Goal: Task Accomplishment & Management: Complete application form

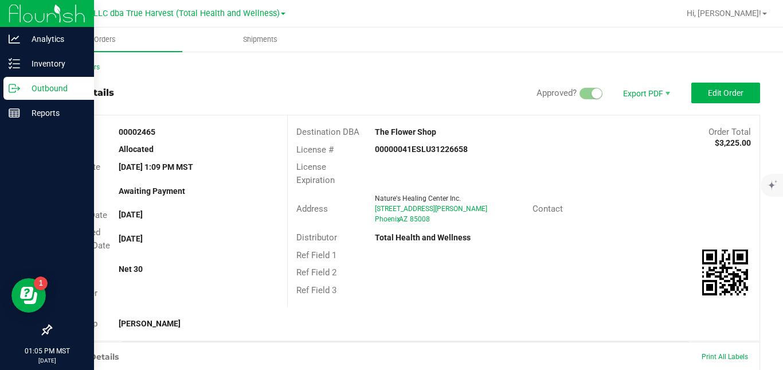
click at [19, 87] on icon at bounding box center [14, 88] width 11 height 11
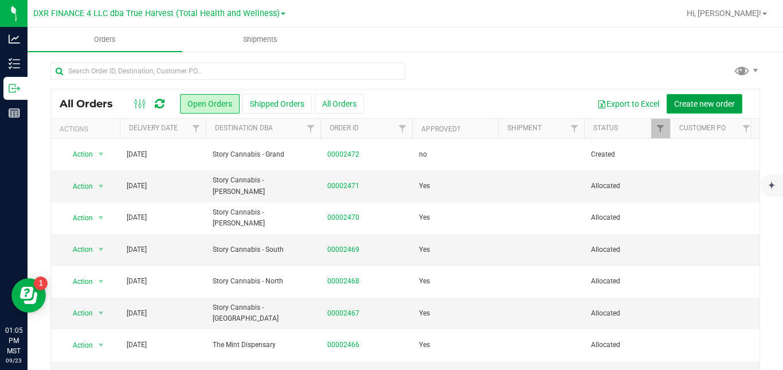
click at [677, 100] on span "Create new order" at bounding box center [704, 103] width 61 height 9
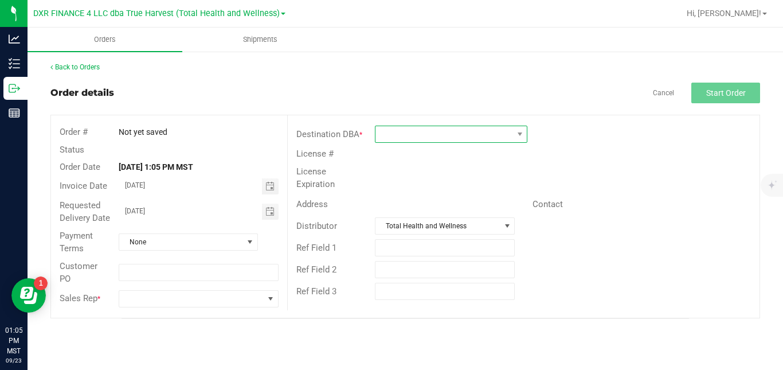
click at [452, 132] on span at bounding box center [443, 134] width 137 height 16
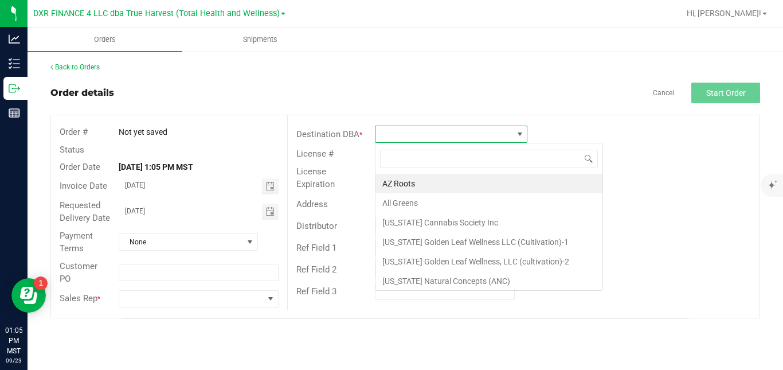
scroll to position [17, 152]
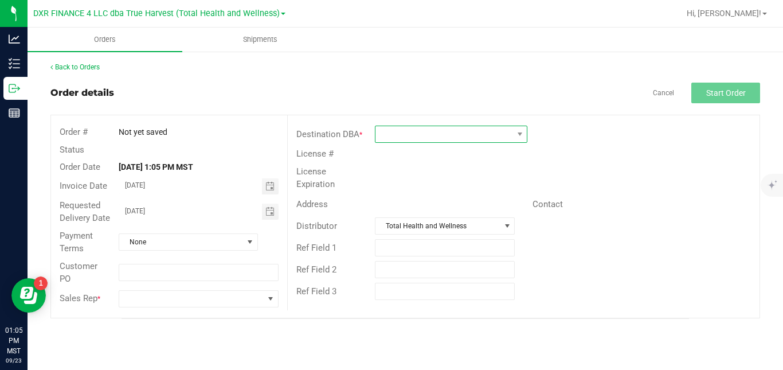
click at [425, 134] on span at bounding box center [443, 134] width 137 height 16
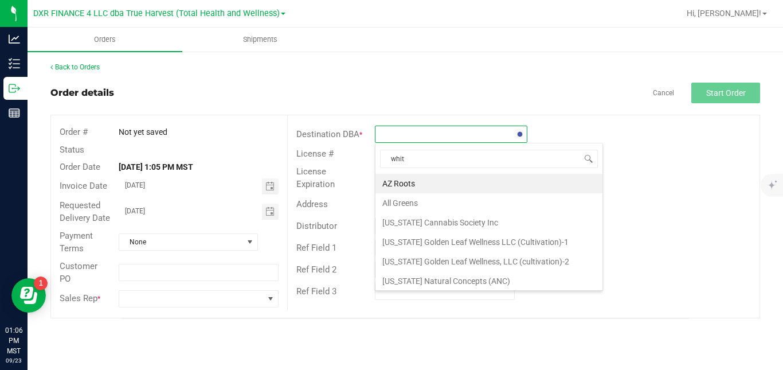
type input "white"
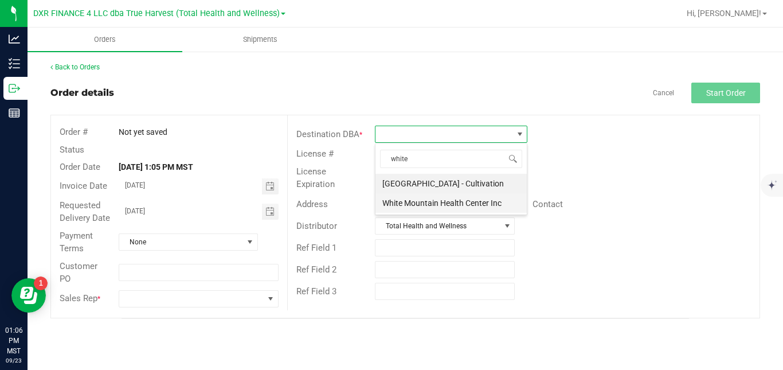
click at [429, 201] on li "White Mountain Health Center Inc" at bounding box center [450, 202] width 151 height 19
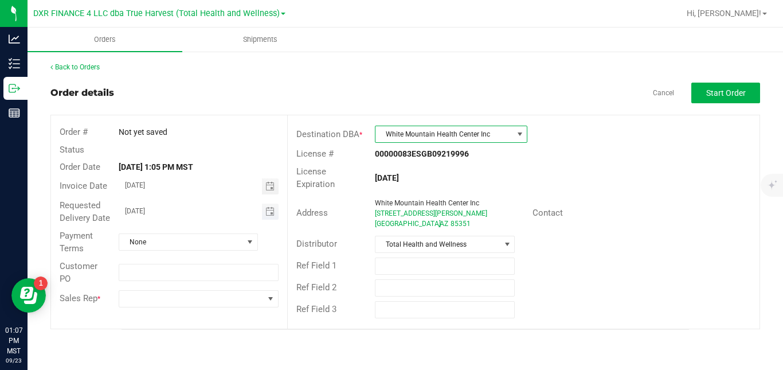
click at [178, 213] on input "[DATE]" at bounding box center [190, 210] width 143 height 14
type input "month/day/year"
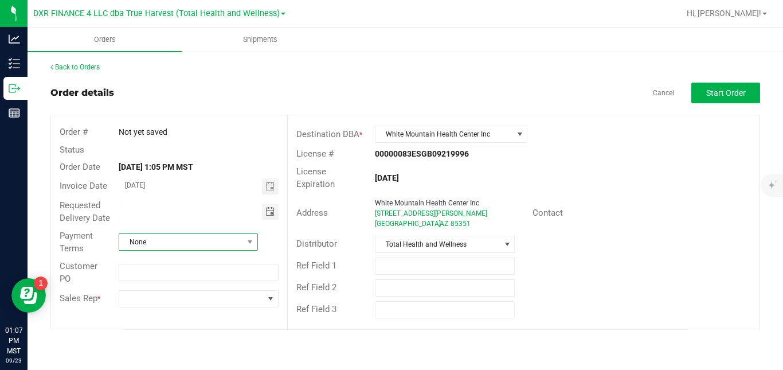
click at [172, 238] on span "None" at bounding box center [181, 242] width 124 height 16
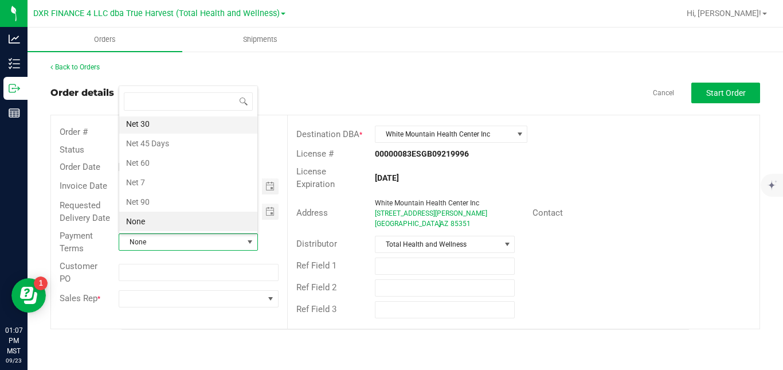
click at [184, 121] on li "Net 30" at bounding box center [188, 123] width 138 height 19
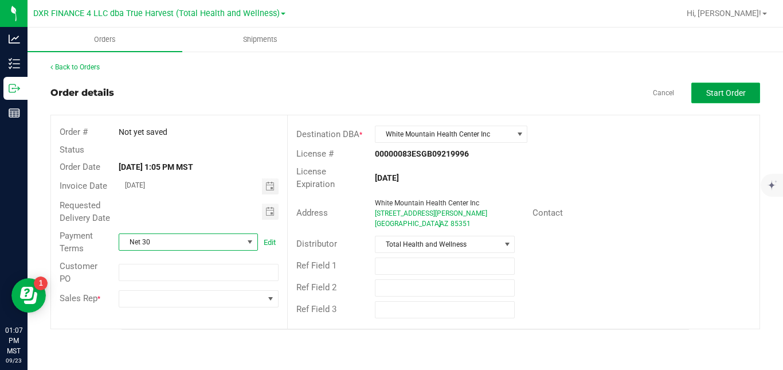
click at [707, 93] on span "Start Order" at bounding box center [726, 92] width 40 height 9
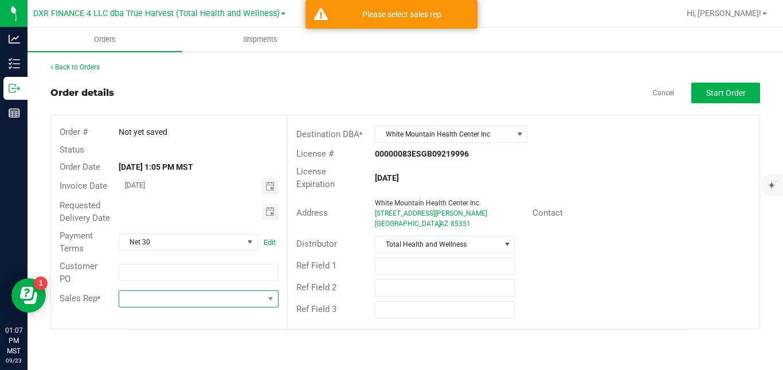
click at [235, 297] on span at bounding box center [191, 298] width 144 height 16
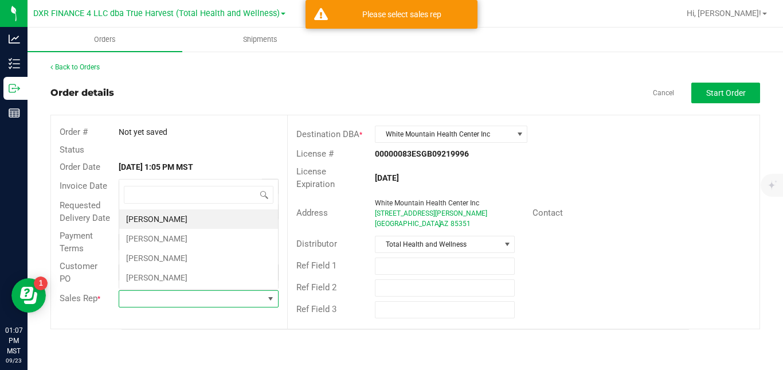
scroll to position [17, 158]
click at [195, 235] on li "[PERSON_NAME]" at bounding box center [198, 238] width 159 height 19
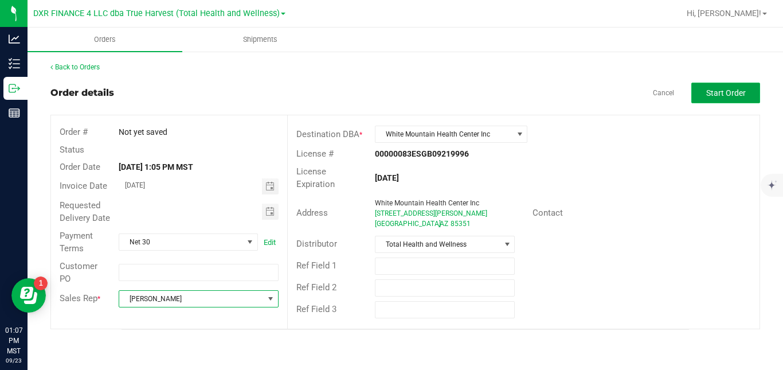
click at [727, 85] on button "Start Order" at bounding box center [725, 93] width 69 height 21
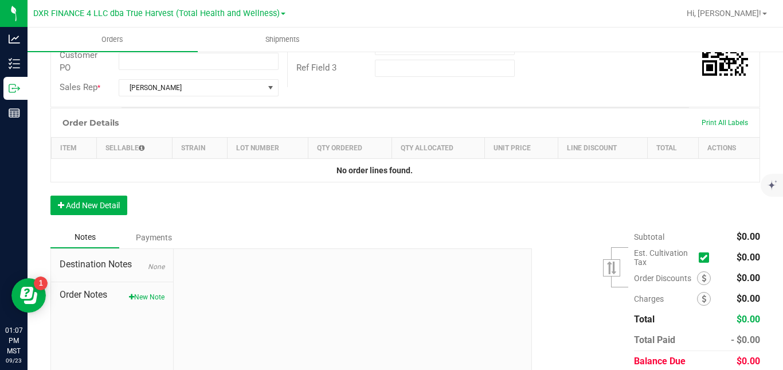
scroll to position [247, 0]
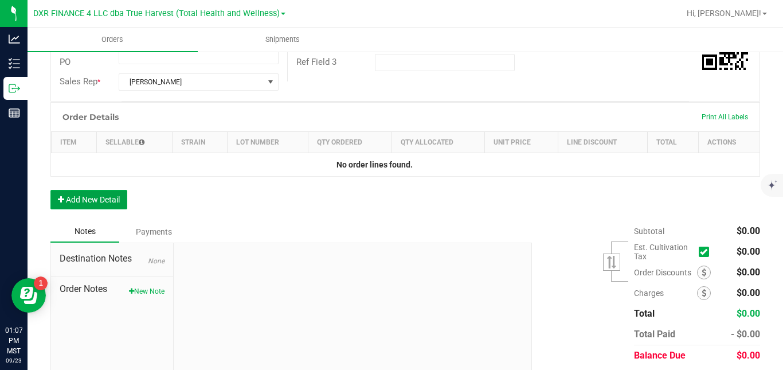
click at [99, 208] on button "Add New Detail" at bounding box center [88, 199] width 77 height 19
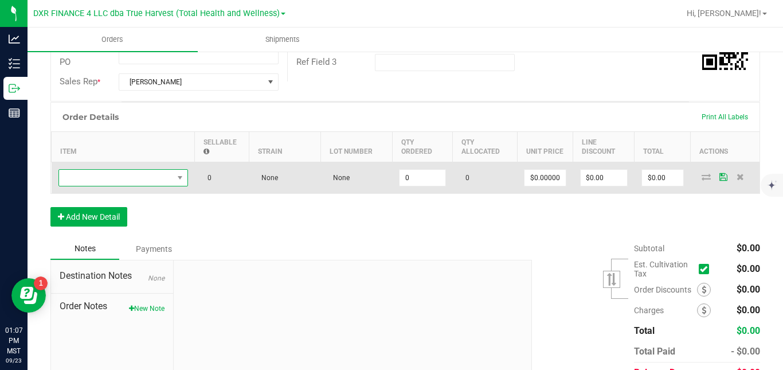
click at [112, 186] on span "NO DATA FOUND" at bounding box center [116, 178] width 114 height 16
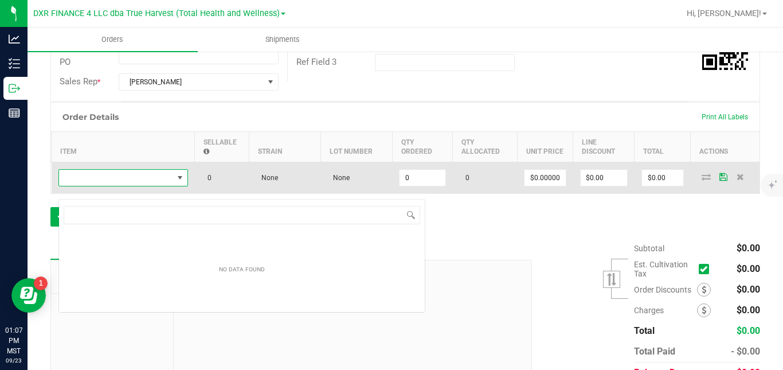
scroll to position [17, 129]
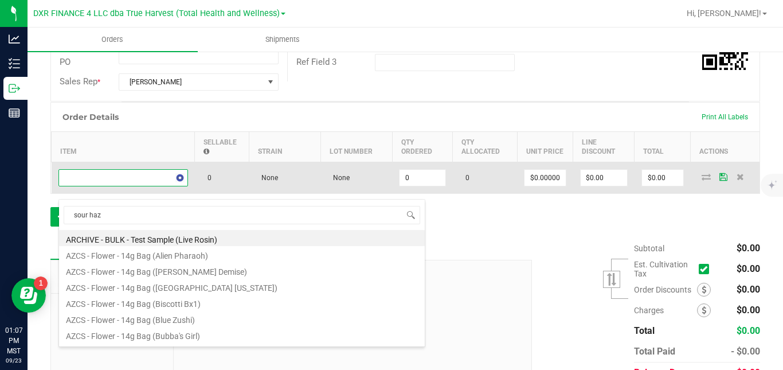
type input "sour haze"
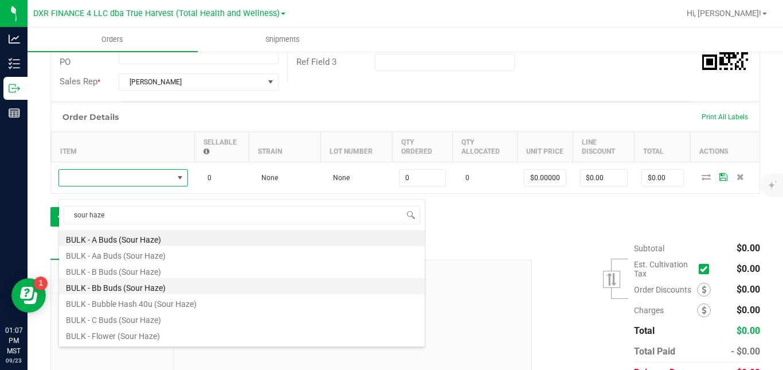
click at [118, 286] on li "BULK - Bb Buds (Sour Haze)" at bounding box center [242, 286] width 366 height 16
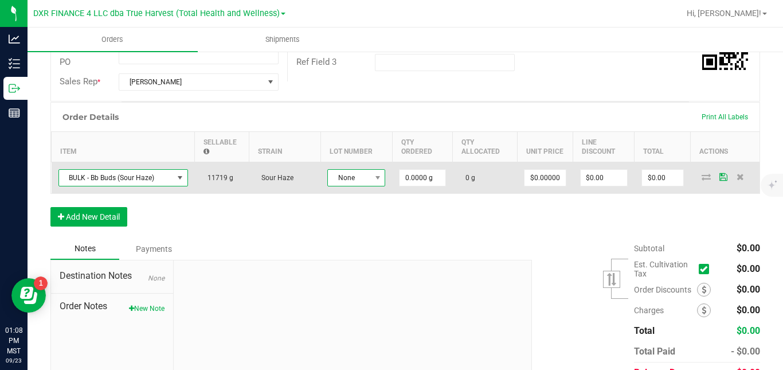
click at [370, 186] on span at bounding box center [377, 178] width 14 height 16
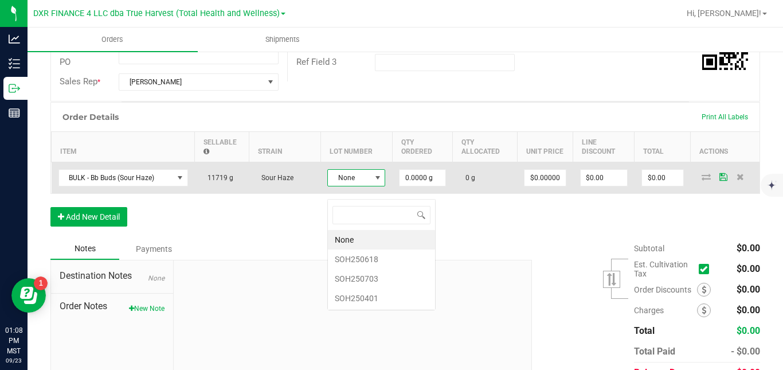
scroll to position [17, 58]
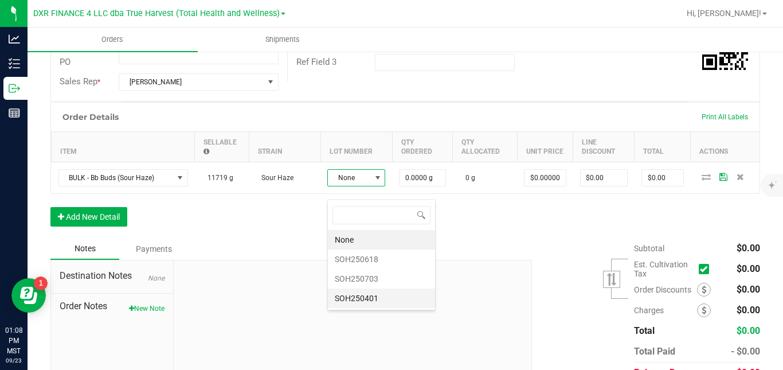
click at [363, 295] on li "SOH250401" at bounding box center [381, 297] width 107 height 19
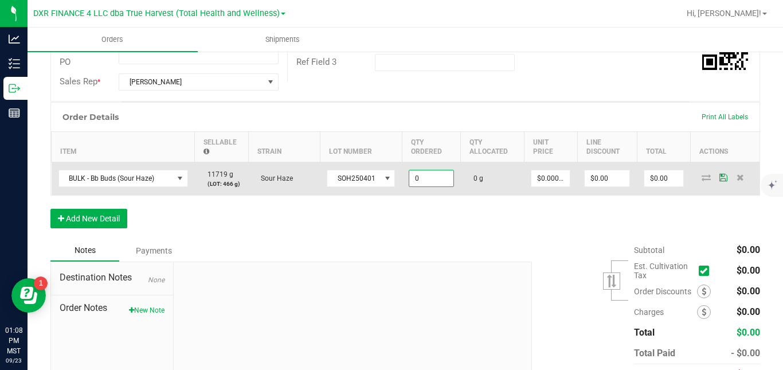
click at [432, 186] on input "0" at bounding box center [431, 178] width 44 height 16
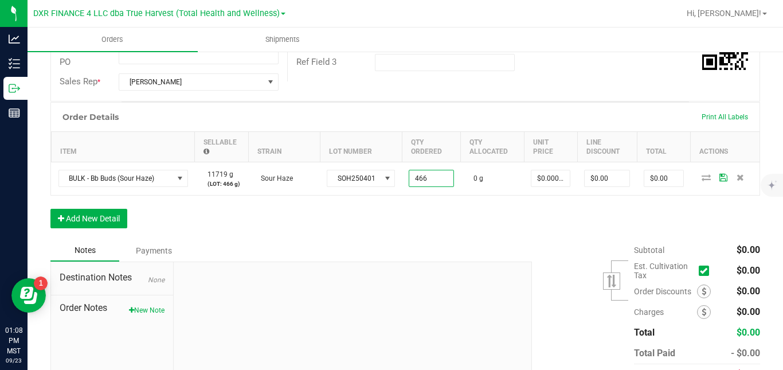
type input "466.0000 g"
click at [428, 218] on div "Order Details Print All Labels Item Sellable Strain Lot Number Qty Ordered Qty …" at bounding box center [404, 171] width 709 height 138
click at [121, 228] on button "Add New Detail" at bounding box center [88, 218] width 77 height 19
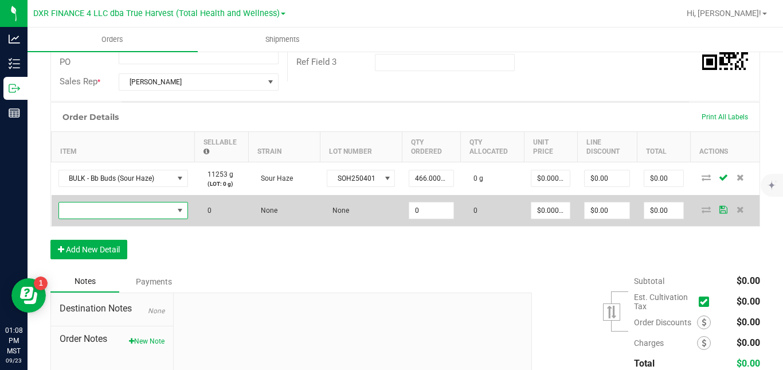
click at [125, 218] on span "NO DATA FOUND" at bounding box center [116, 210] width 114 height 16
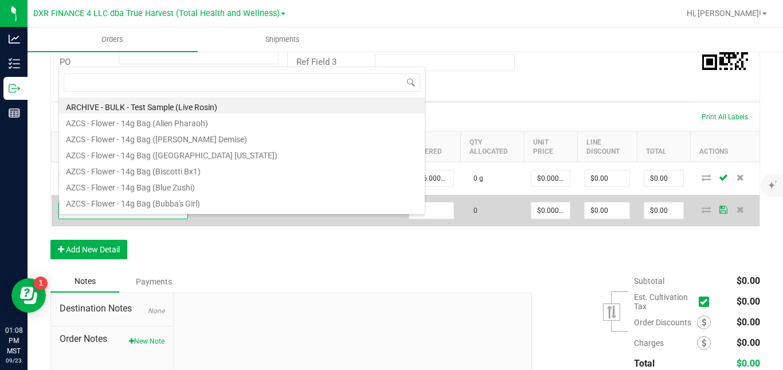
scroll to position [17, 129]
type input "glitter bomb"
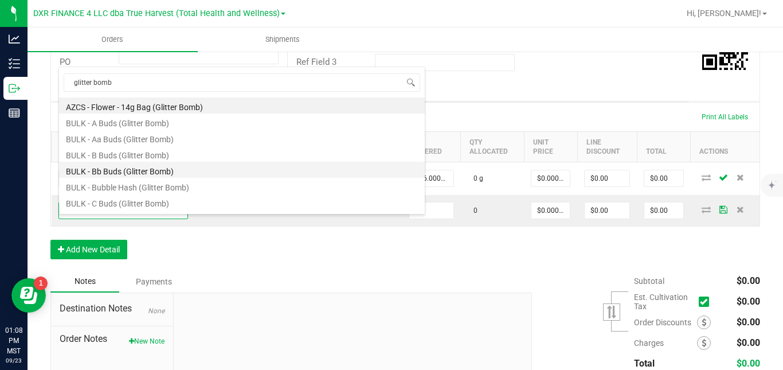
click at [124, 172] on li "BULK - Bb Buds (Glitter Bomb)" at bounding box center [242, 170] width 366 height 16
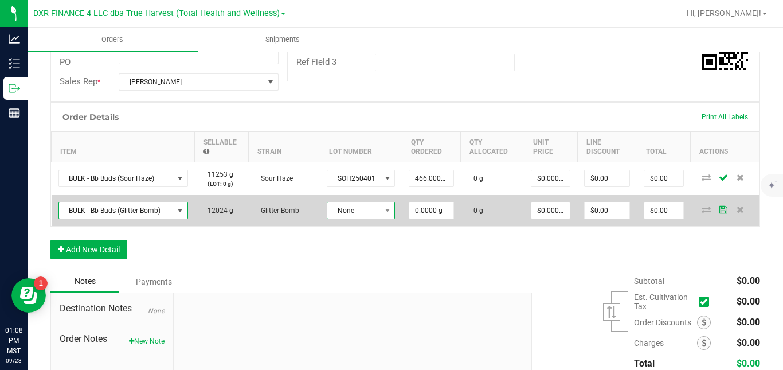
click at [352, 218] on span "None" at bounding box center [353, 210] width 53 height 16
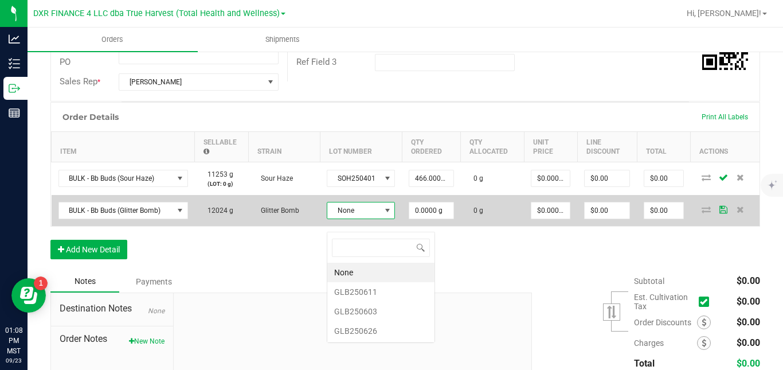
scroll to position [17, 67]
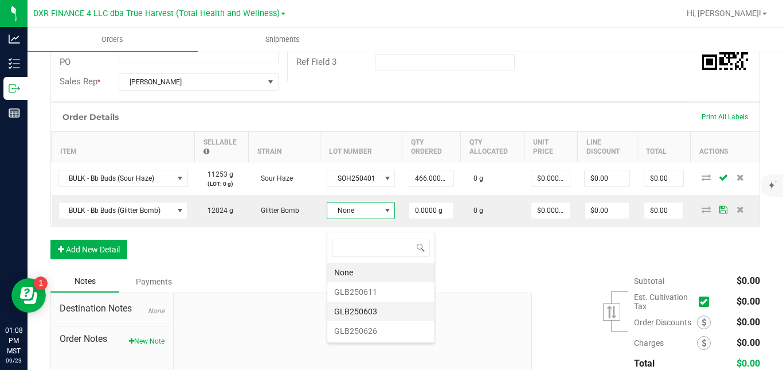
click at [355, 308] on li "GLB250603" at bounding box center [380, 310] width 107 height 19
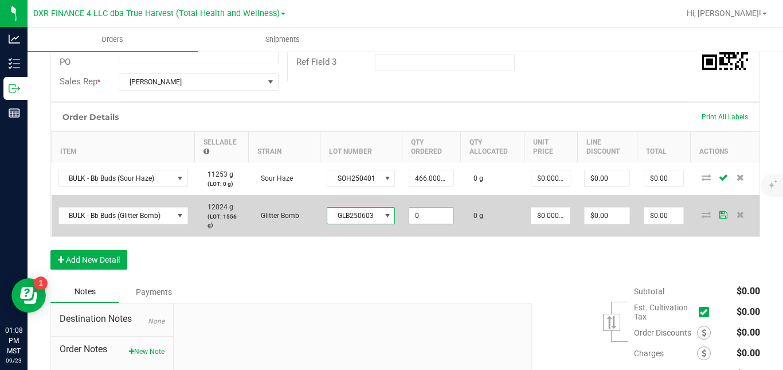
click at [425, 223] on input "0" at bounding box center [431, 215] width 44 height 16
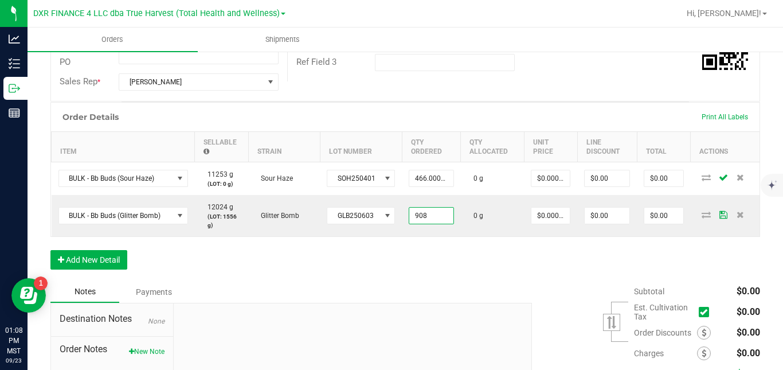
type input "908.0000 g"
click at [469, 255] on div "Order Details Print All Labels Item Sellable Strain Lot Number Qty Ordered Qty …" at bounding box center [404, 191] width 709 height 179
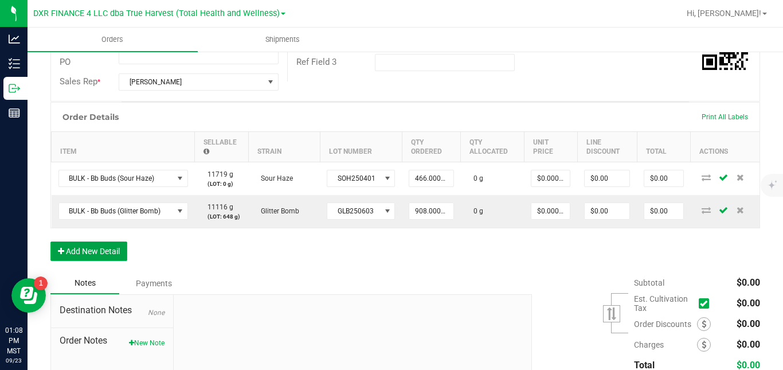
click at [112, 261] on button "Add New Detail" at bounding box center [88, 250] width 77 height 19
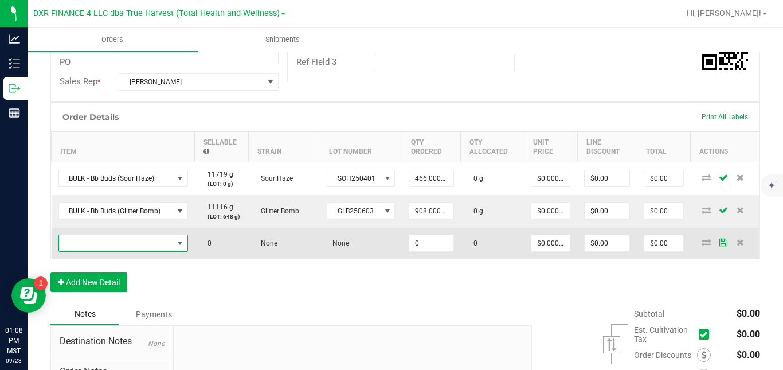
click at [119, 251] on span "NO DATA FOUND" at bounding box center [116, 243] width 114 height 16
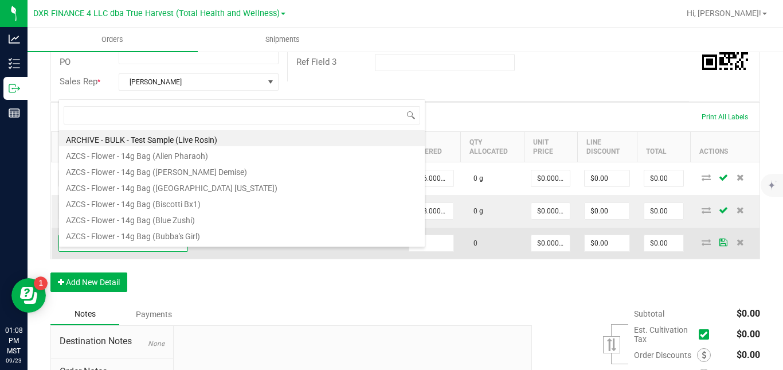
scroll to position [17, 129]
type input "b"
type input "[PERSON_NAME]"
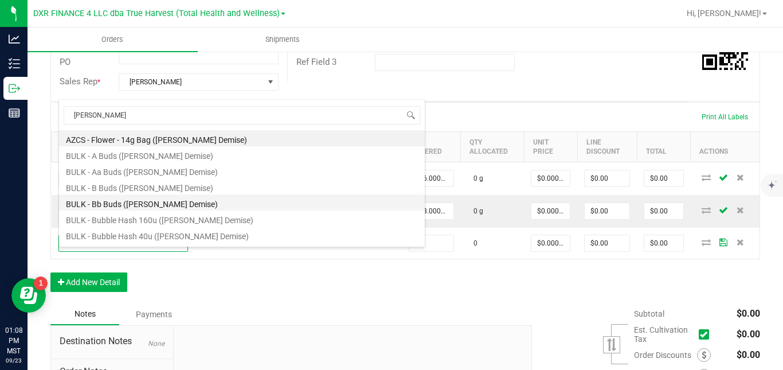
click at [145, 203] on li "BULK - Bb Buds ([PERSON_NAME] Demise)" at bounding box center [242, 202] width 366 height 16
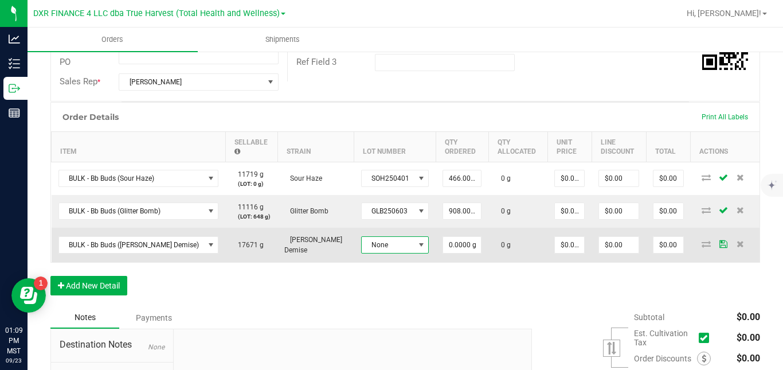
click at [364, 253] on span "None" at bounding box center [388, 245] width 53 height 16
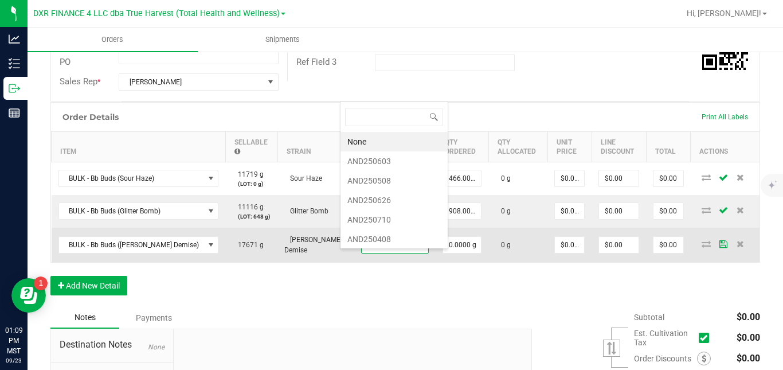
scroll to position [17, 67]
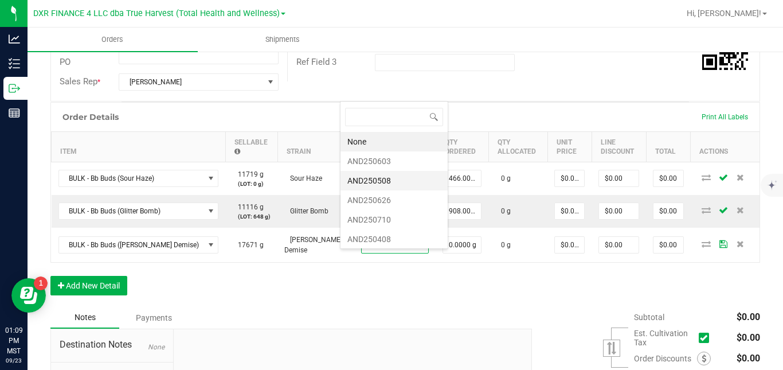
click at [382, 182] on li "AND250508" at bounding box center [393, 180] width 107 height 19
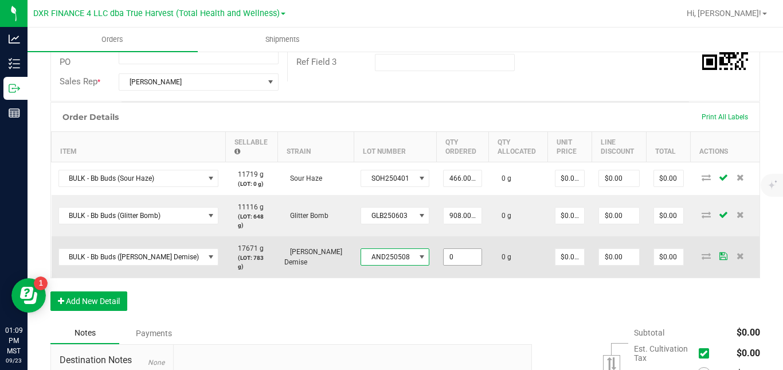
click at [443, 257] on input "0" at bounding box center [462, 257] width 38 height 16
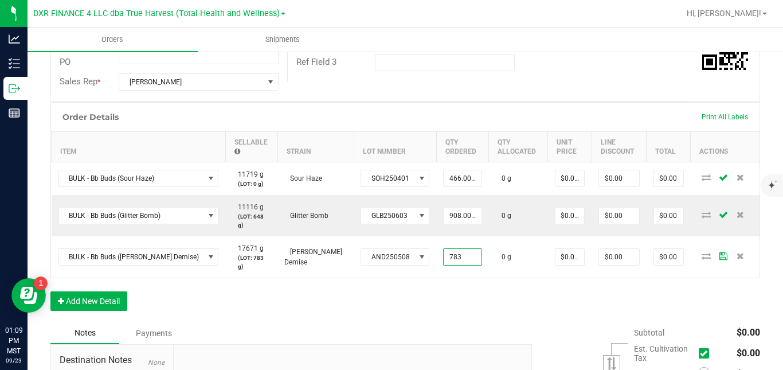
type input "783.0000 g"
click at [435, 290] on div "Order Details Print All Labels Item Sellable Strain Lot Number Qty Ordered Qty …" at bounding box center [404, 212] width 709 height 220
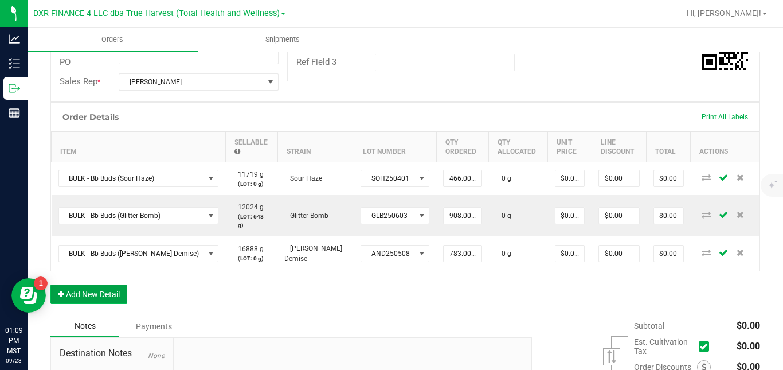
click at [118, 296] on button "Add New Detail" at bounding box center [88, 293] width 77 height 19
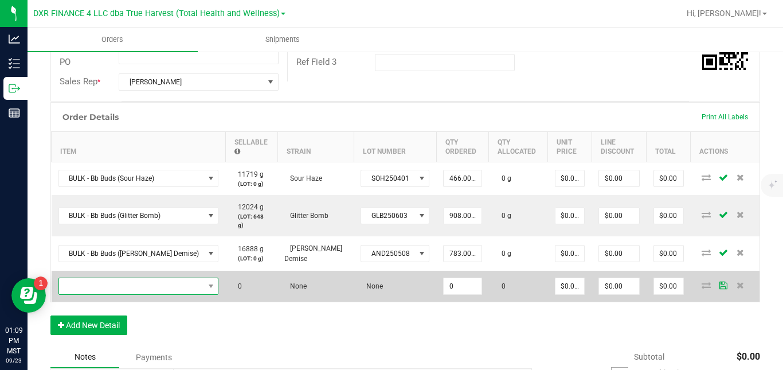
click at [124, 292] on span "NO DATA FOUND" at bounding box center [131, 286] width 145 height 16
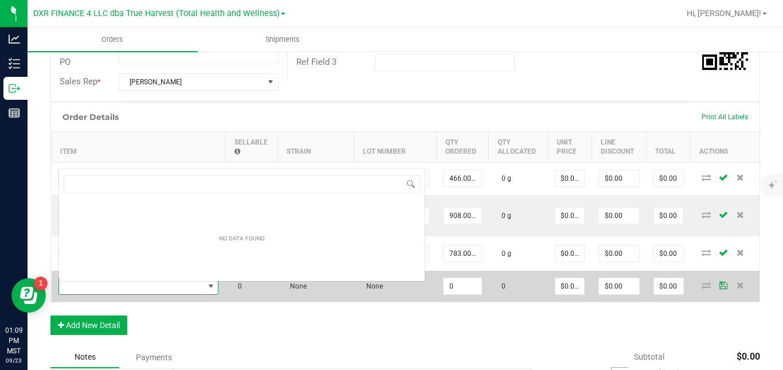
scroll to position [17, 142]
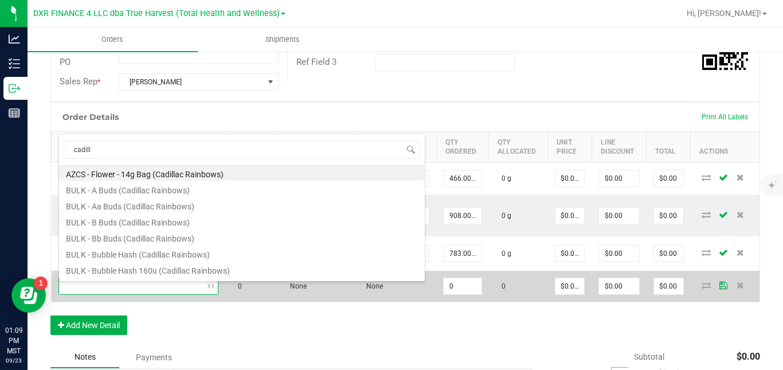
type input "cadil"
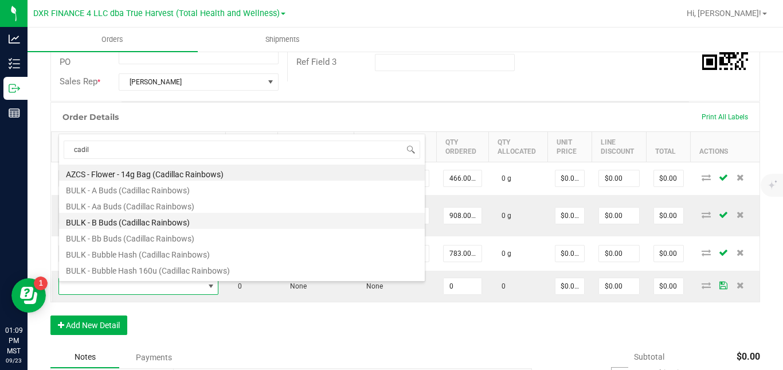
click at [139, 224] on li "BULK - B Buds (Cadillac Rainbows)" at bounding box center [242, 221] width 366 height 16
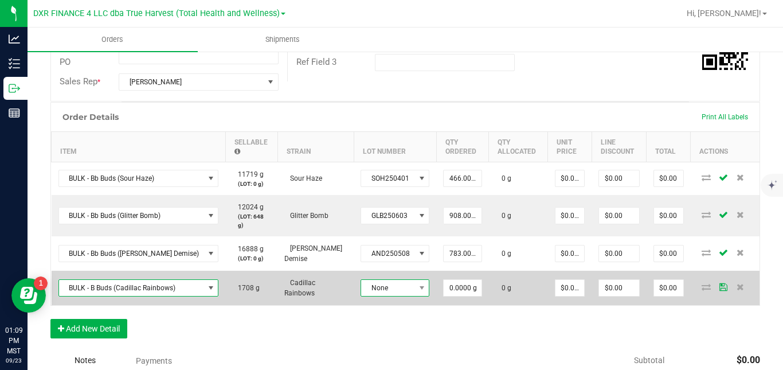
click at [371, 290] on span "None" at bounding box center [387, 288] width 53 height 16
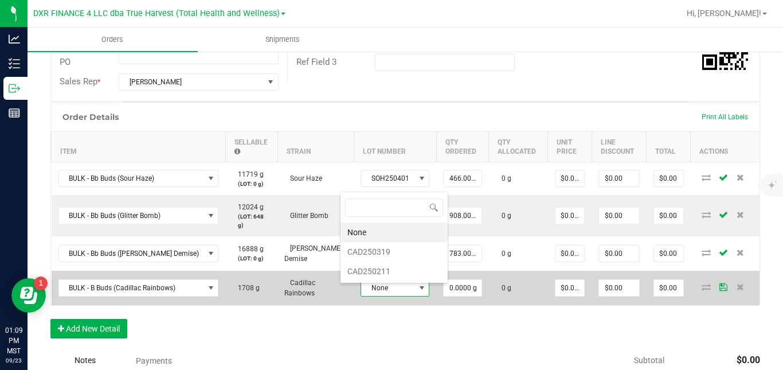
scroll to position [17, 68]
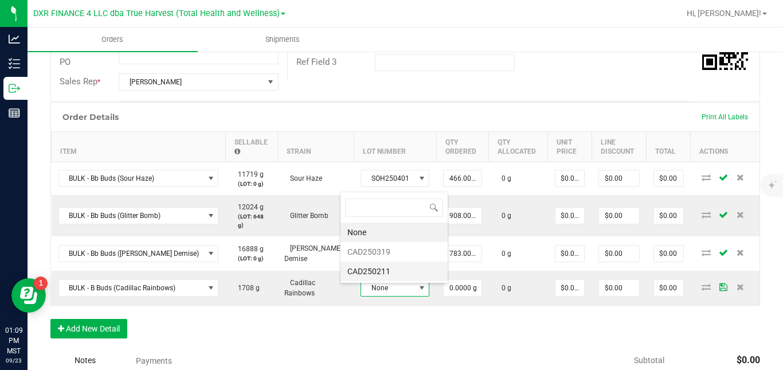
click at [372, 272] on li "CAD250211" at bounding box center [393, 270] width 107 height 19
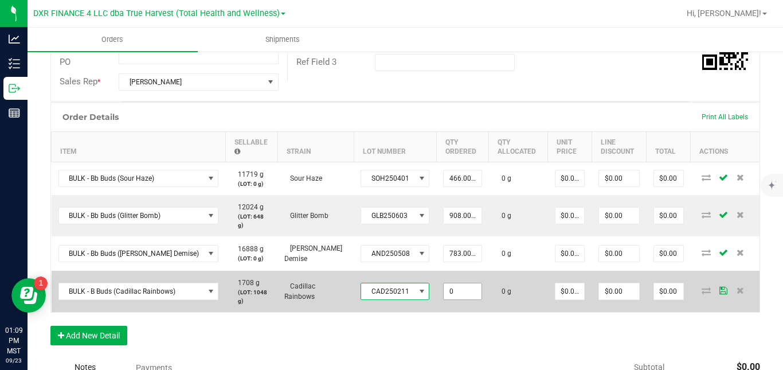
click at [453, 292] on input "0" at bounding box center [462, 291] width 38 height 16
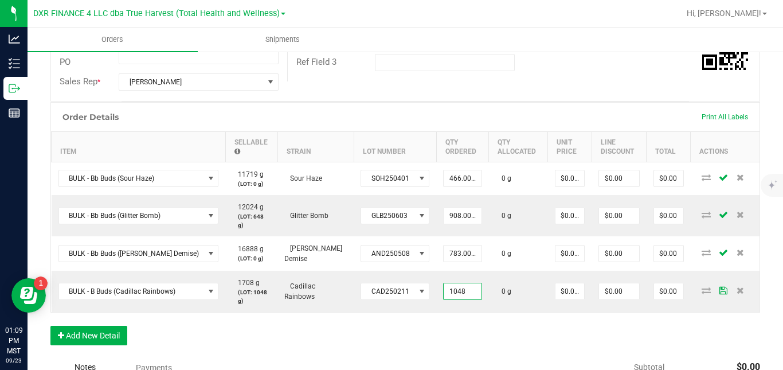
type input "1048.0000 g"
click at [461, 336] on div "Order Details Print All Labels Item Sellable Strain Lot Number Qty Ordered Qty …" at bounding box center [404, 229] width 709 height 254
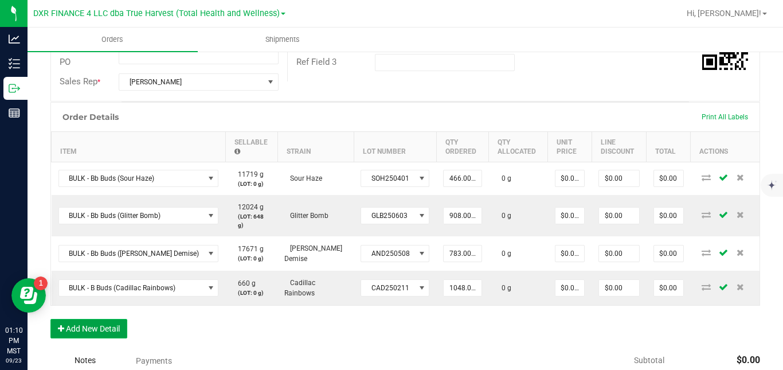
click at [120, 333] on button "Add New Detail" at bounding box center [88, 328] width 77 height 19
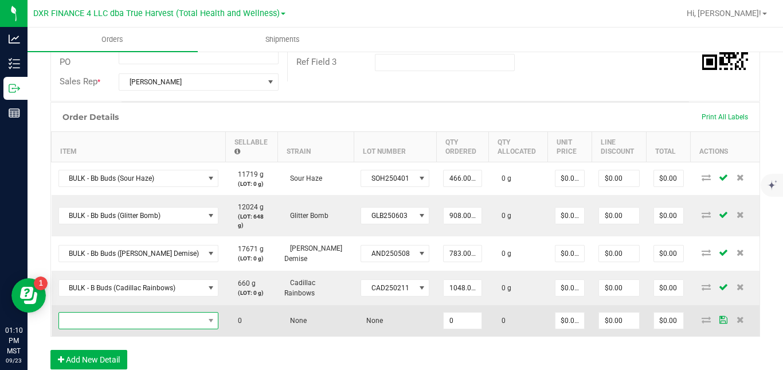
click at [124, 327] on span "NO DATA FOUND" at bounding box center [131, 320] width 145 height 16
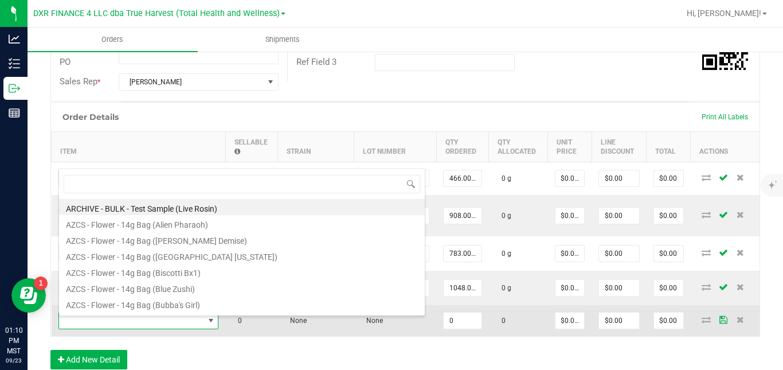
scroll to position [17, 142]
type input "kush mint"
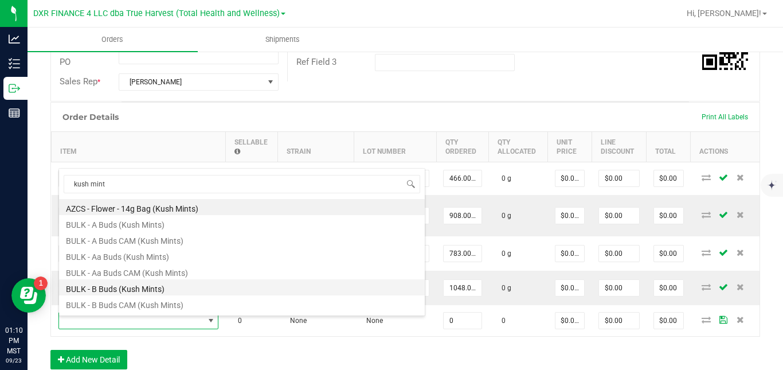
click at [127, 291] on li "BULK - B Buds (Kush Mints)" at bounding box center [242, 287] width 366 height 16
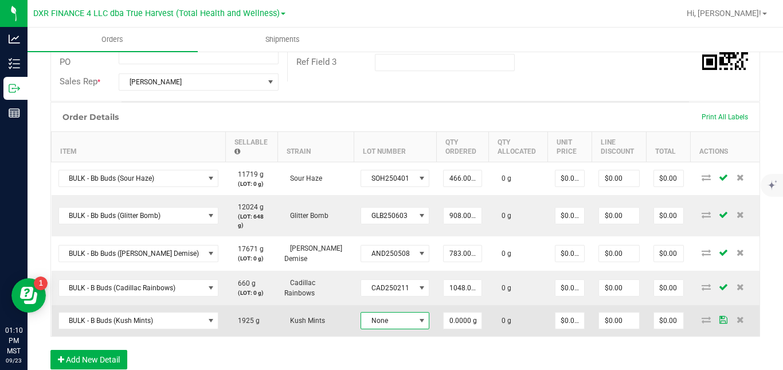
click at [371, 323] on span "None" at bounding box center [387, 320] width 53 height 16
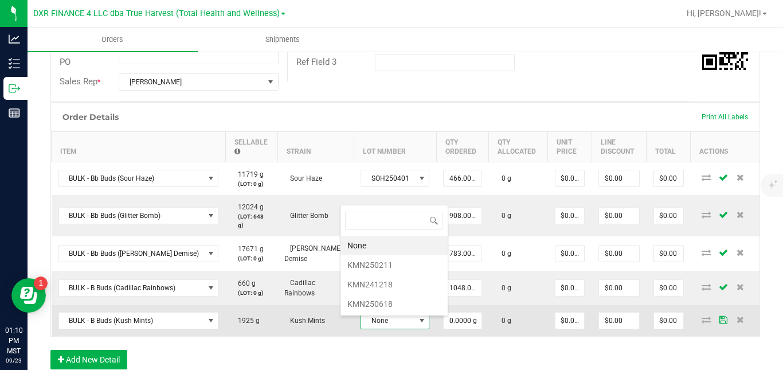
scroll to position [17, 68]
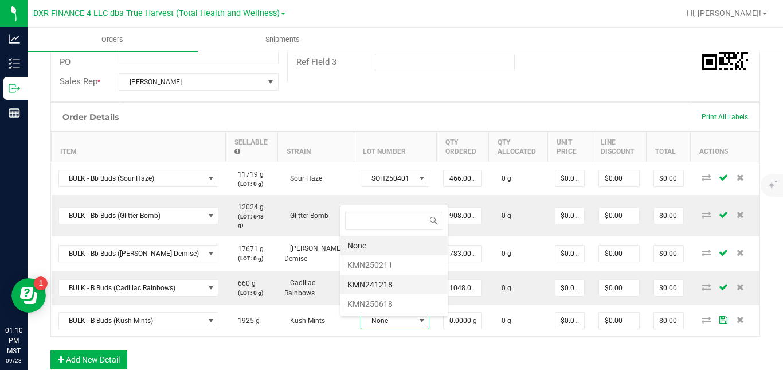
click at [381, 283] on li "KMN241218" at bounding box center [393, 283] width 107 height 19
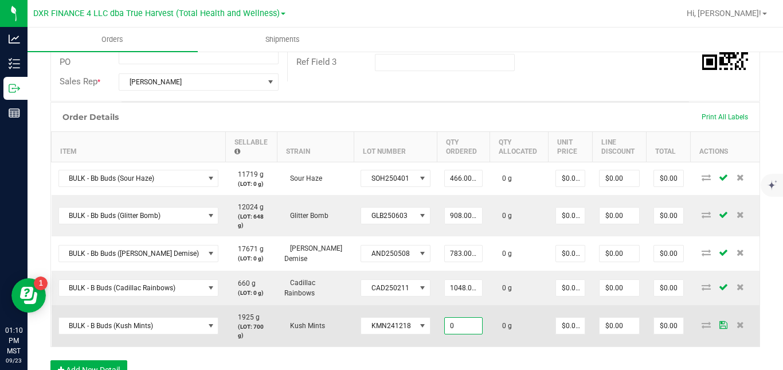
click at [445, 327] on input "0" at bounding box center [464, 325] width 38 height 16
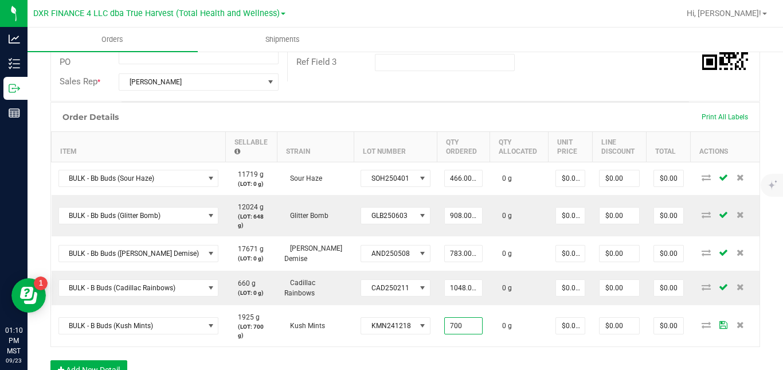
type input "700.0000 g"
click at [443, 351] on div "Order Details Print All Labels Item Sellable Strain Lot Number Qty Ordered Qty …" at bounding box center [404, 246] width 709 height 289
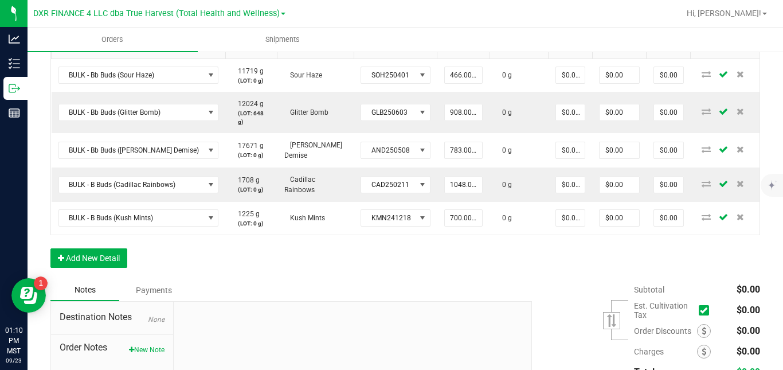
scroll to position [366, 0]
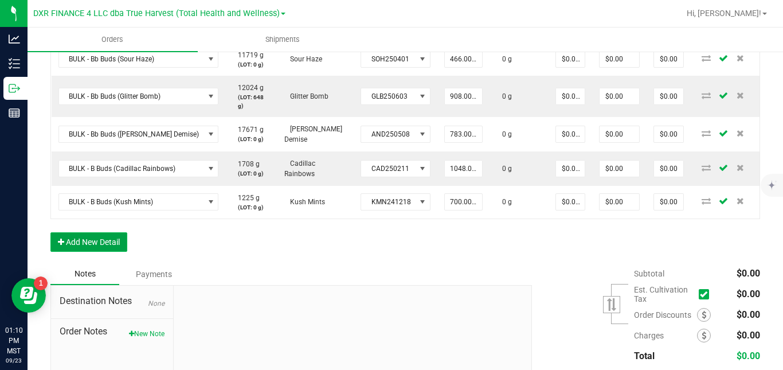
click at [115, 250] on button "Add New Detail" at bounding box center [88, 241] width 77 height 19
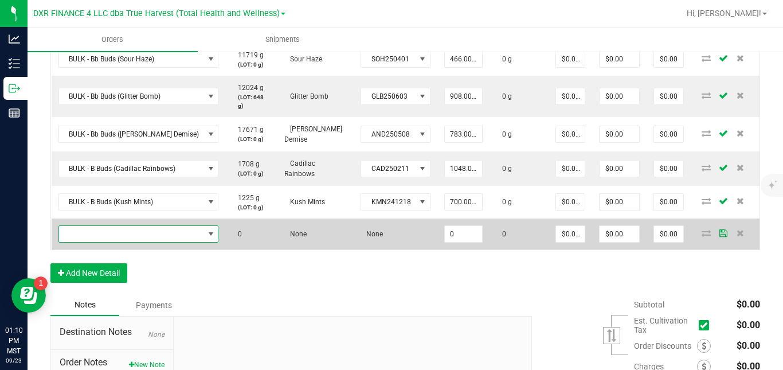
click at [127, 240] on span "NO DATA FOUND" at bounding box center [131, 234] width 145 height 16
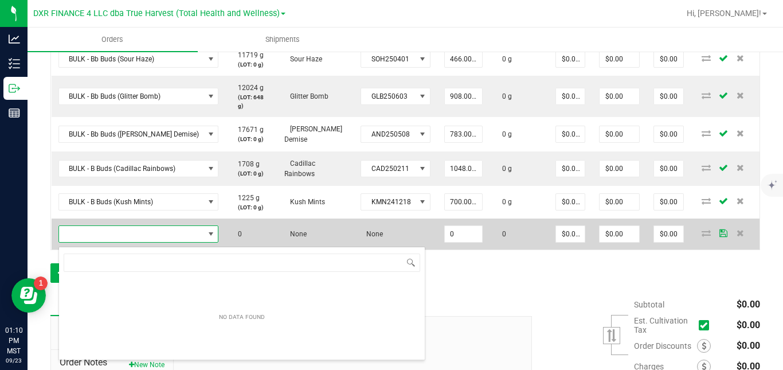
scroll to position [17, 142]
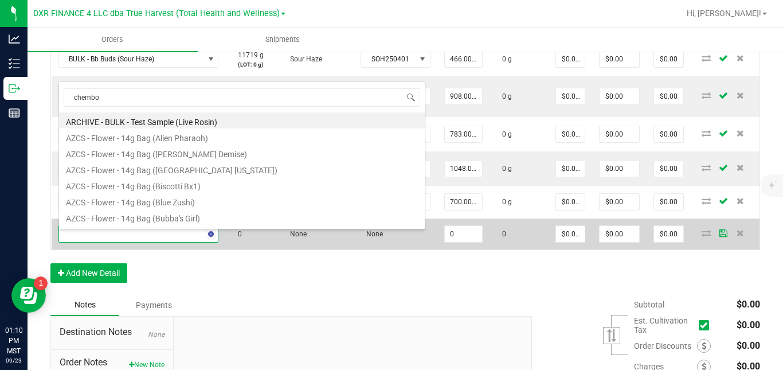
type input "chembow"
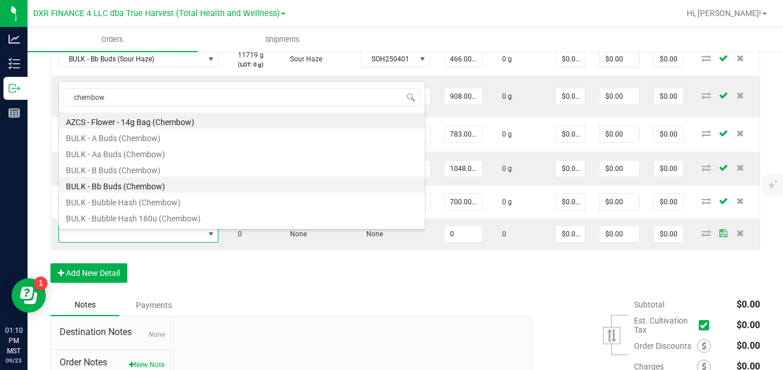
click at [123, 188] on li "BULK - Bb Buds (Chembow)" at bounding box center [242, 184] width 366 height 16
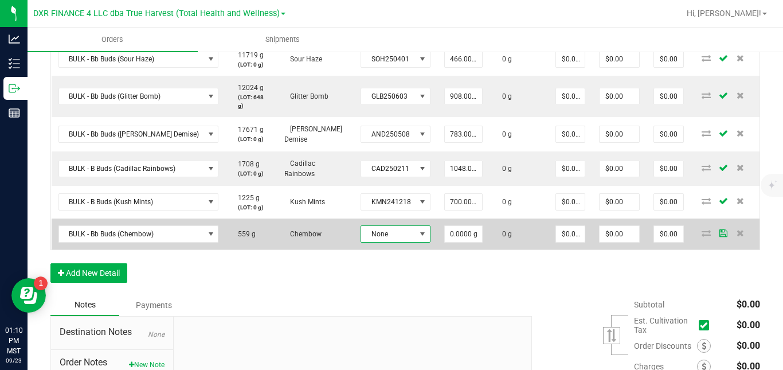
click at [361, 236] on span "None" at bounding box center [388, 234] width 54 height 16
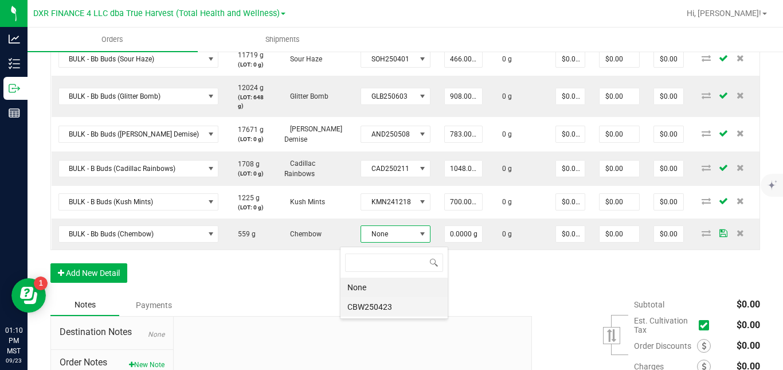
click at [367, 306] on li "CBW250423" at bounding box center [393, 306] width 107 height 19
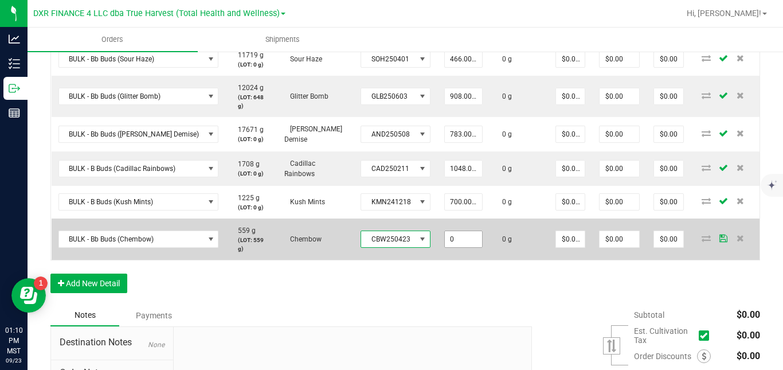
click at [445, 238] on input "0" at bounding box center [464, 239] width 38 height 16
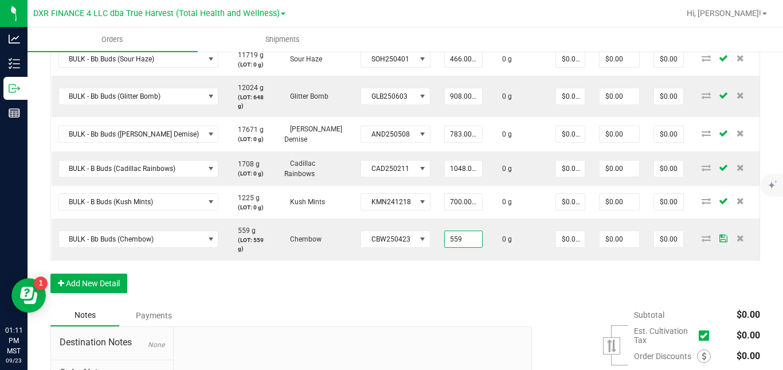
type input "559.0000 g"
click at [458, 270] on div "Order Details Print All Labels Item Sellable Strain Lot Number Qty Ordered Qty …" at bounding box center [404, 143] width 709 height 321
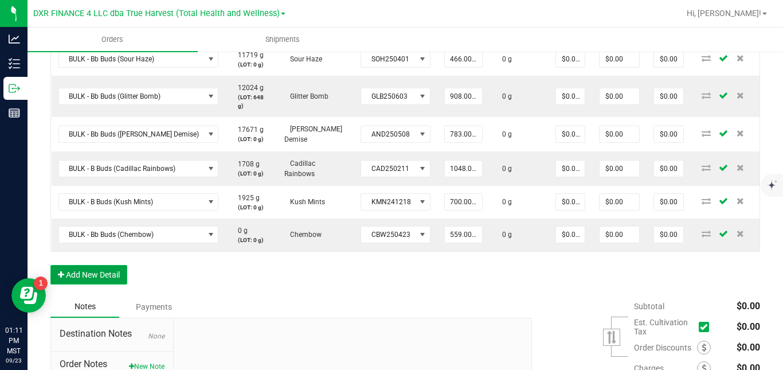
click at [116, 274] on button "Add New Detail" at bounding box center [88, 274] width 77 height 19
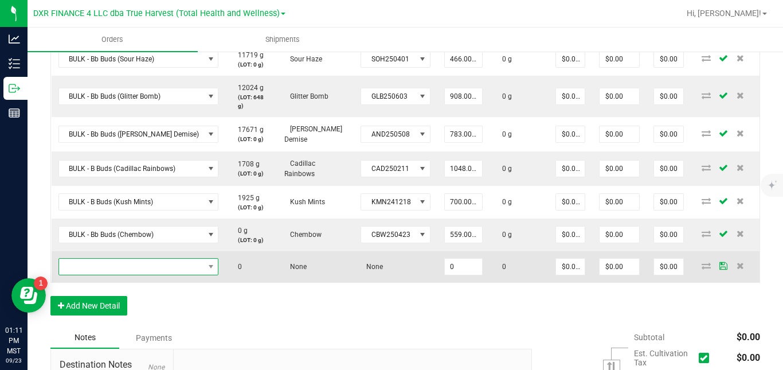
click at [132, 269] on span "NO DATA FOUND" at bounding box center [131, 266] width 145 height 16
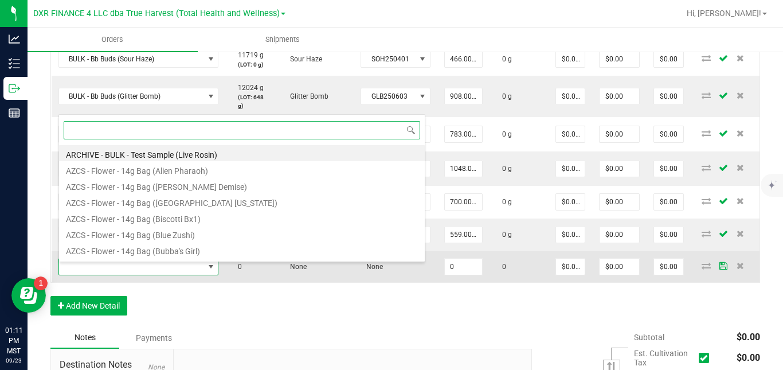
scroll to position [17, 142]
type input "pineapple"
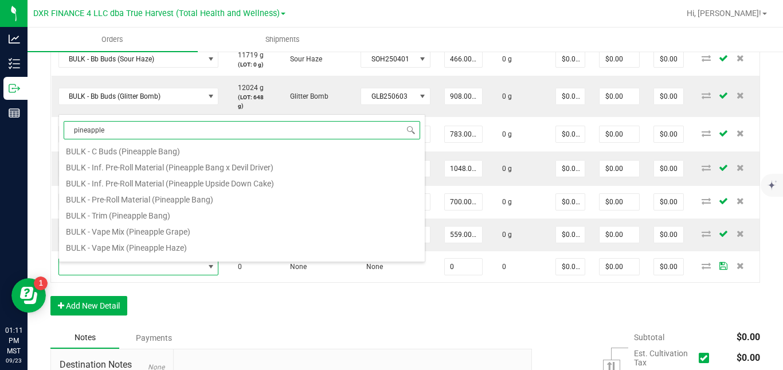
scroll to position [100, 0]
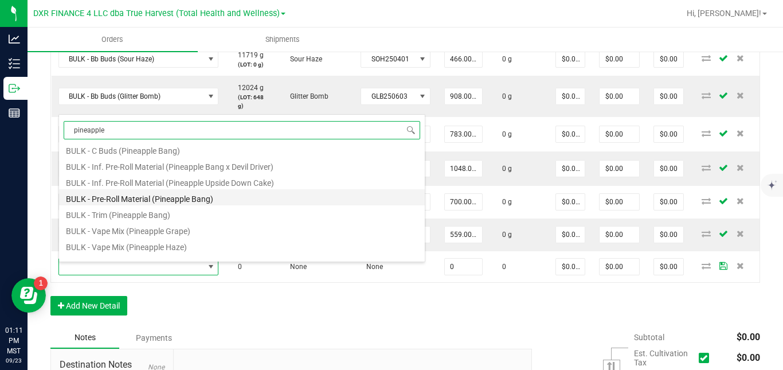
click at [256, 199] on li "BULK - Pre-Roll Material (Pineapple Bang)" at bounding box center [242, 197] width 366 height 16
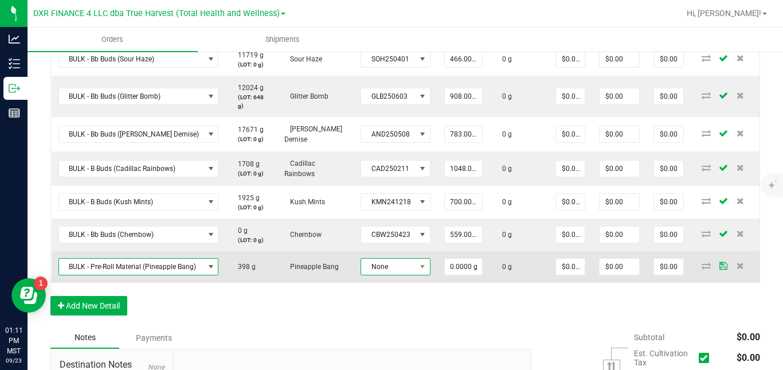
click at [380, 270] on span "None" at bounding box center [388, 266] width 54 height 16
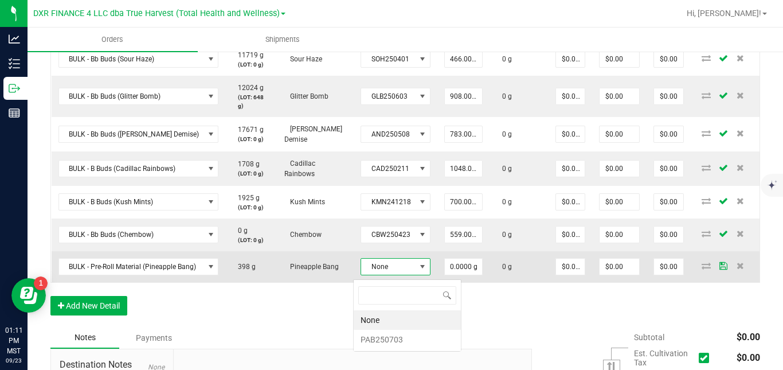
scroll to position [17, 68]
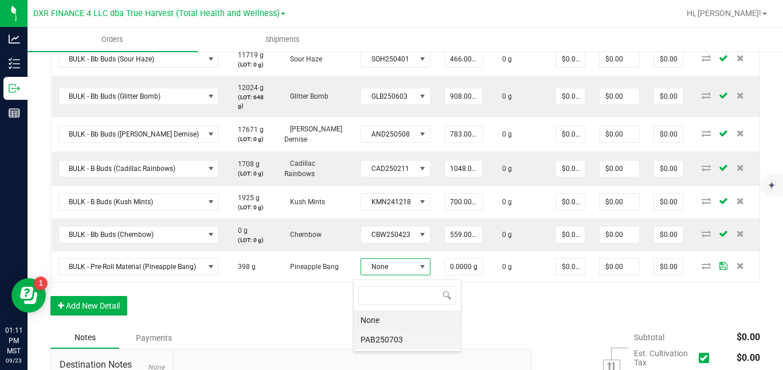
click at [383, 335] on li "PAB250703" at bounding box center [407, 338] width 107 height 19
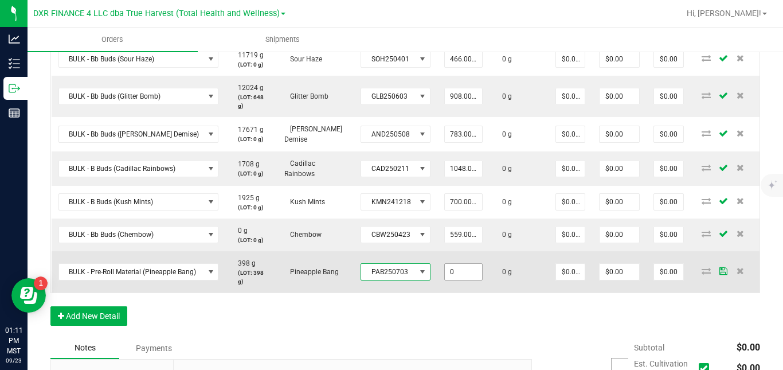
click at [453, 267] on input "0" at bounding box center [464, 272] width 38 height 16
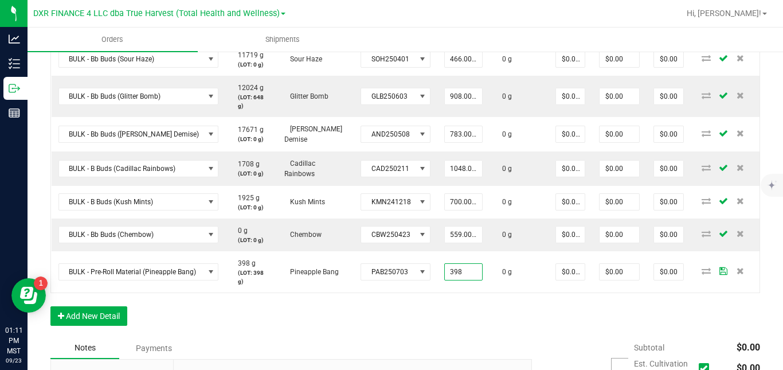
type input "398.0000 g"
click at [449, 319] on div "Order Details Print All Labels Item Sellable Strain Lot Number Qty Ordered Qty …" at bounding box center [404, 160] width 709 height 354
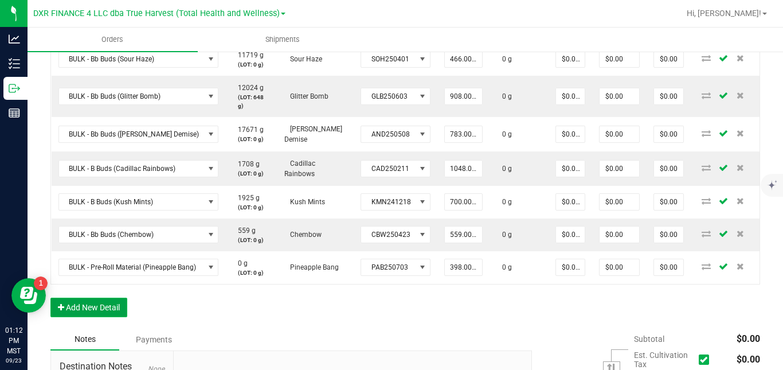
click at [113, 310] on button "Add New Detail" at bounding box center [88, 306] width 77 height 19
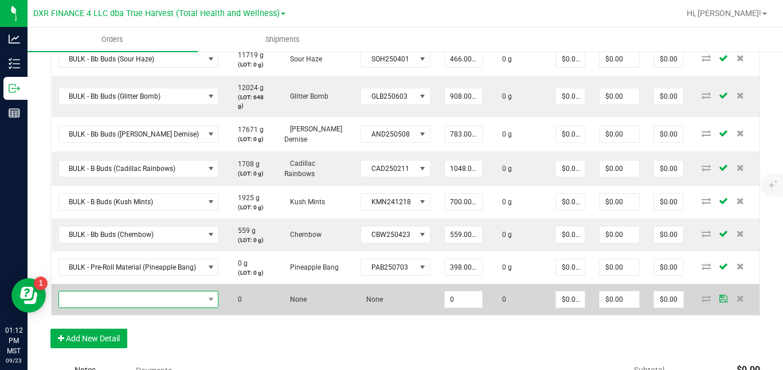
click at [119, 306] on span "NO DATA FOUND" at bounding box center [131, 299] width 145 height 16
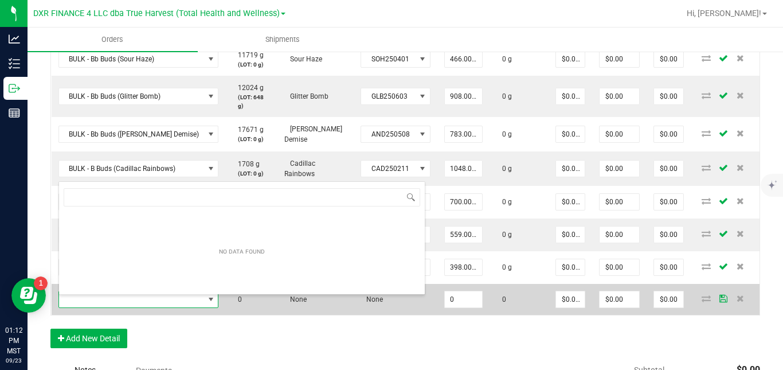
scroll to position [17, 157]
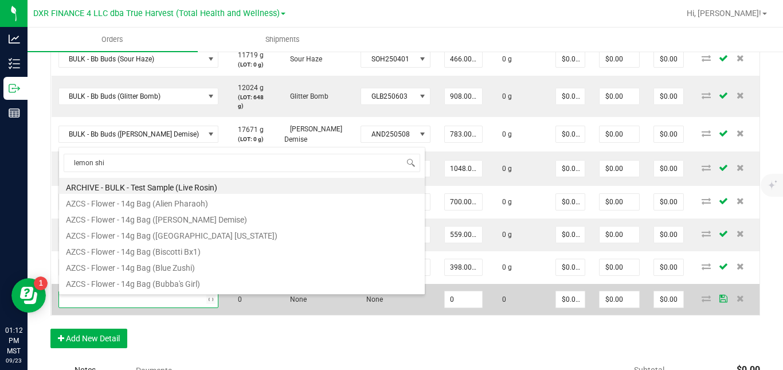
type input "lemon shiv"
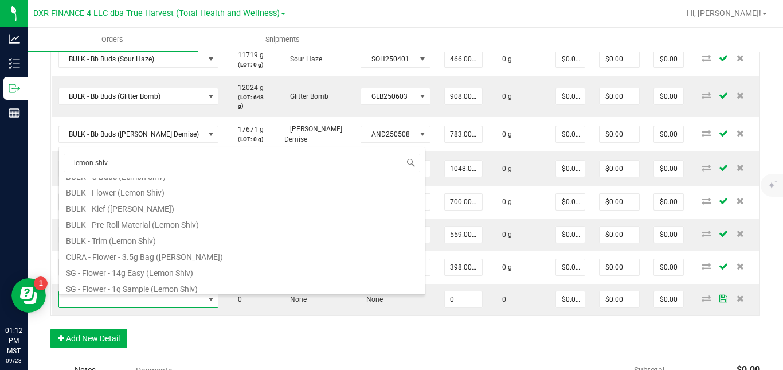
scroll to position [100, 0]
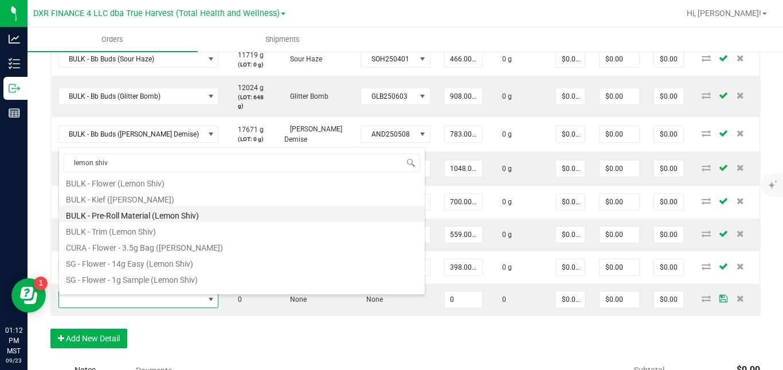
click at [258, 213] on li "BULK - Pre-Roll Material (Lemon Shiv)" at bounding box center [242, 214] width 366 height 16
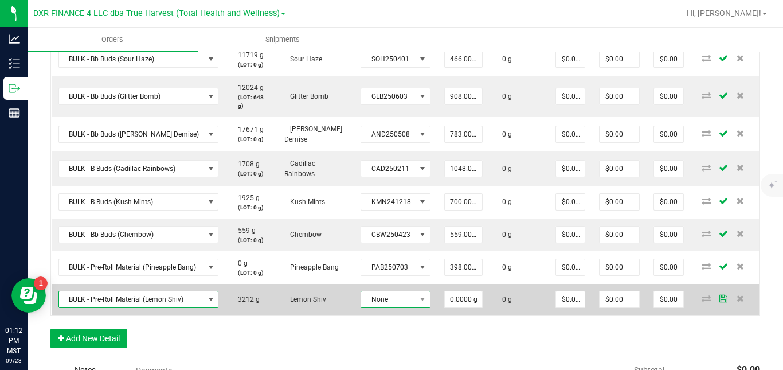
click at [388, 306] on span "None" at bounding box center [388, 299] width 54 height 16
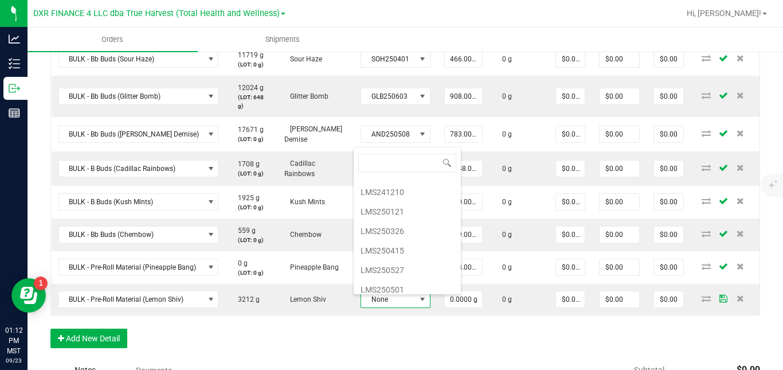
scroll to position [41, 0]
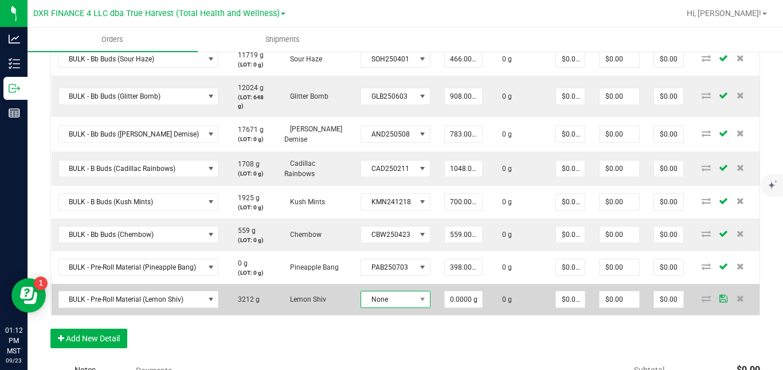
click at [391, 301] on span "None" at bounding box center [388, 299] width 54 height 16
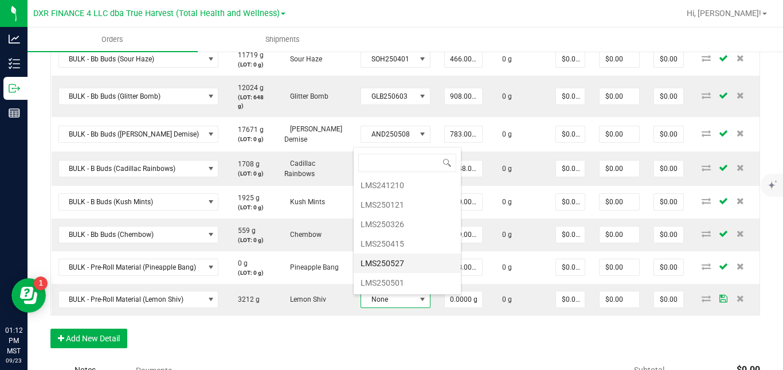
click at [409, 261] on li "LMS250527" at bounding box center [407, 262] width 107 height 19
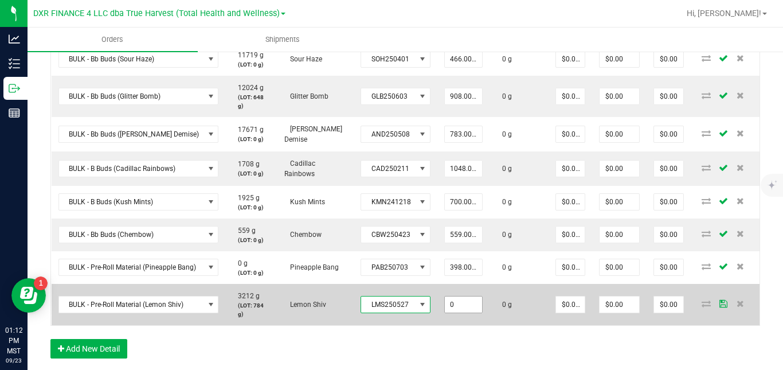
click at [445, 304] on input "0" at bounding box center [464, 304] width 38 height 16
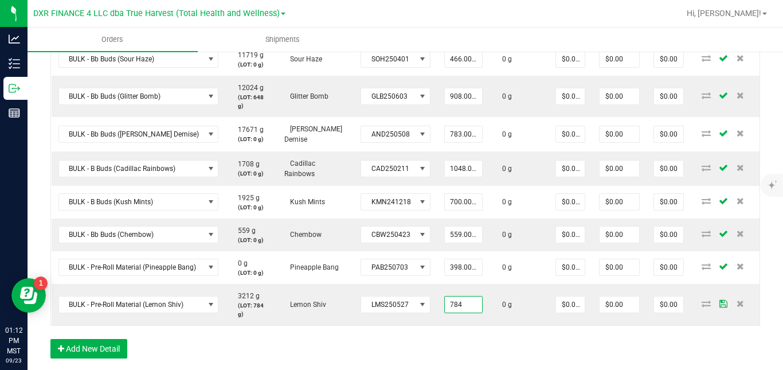
type input "784.0000 g"
click at [450, 328] on div "Order Details Print All Labels Item Sellable Strain Lot Number Qty Ordered Qty …" at bounding box center [404, 176] width 709 height 387
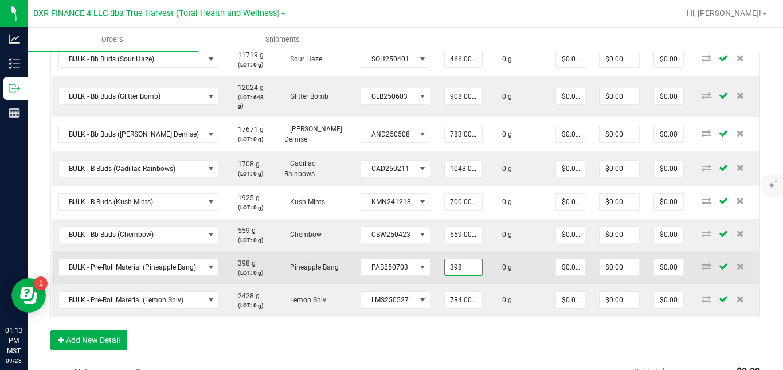
click at [453, 273] on input "398" at bounding box center [464, 267] width 38 height 16
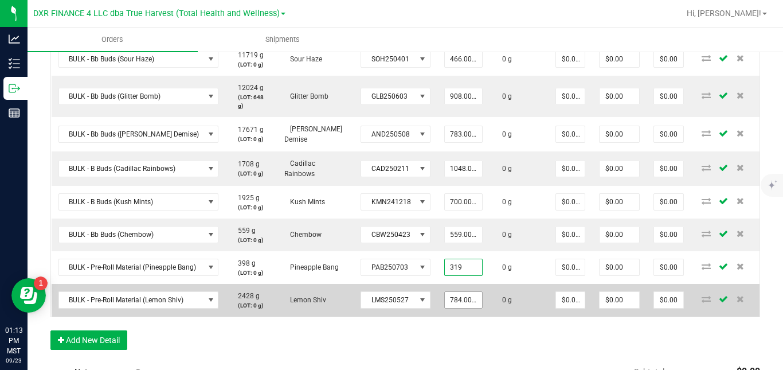
type input "319.0000 g"
click at [449, 308] on input "784" at bounding box center [464, 300] width 38 height 16
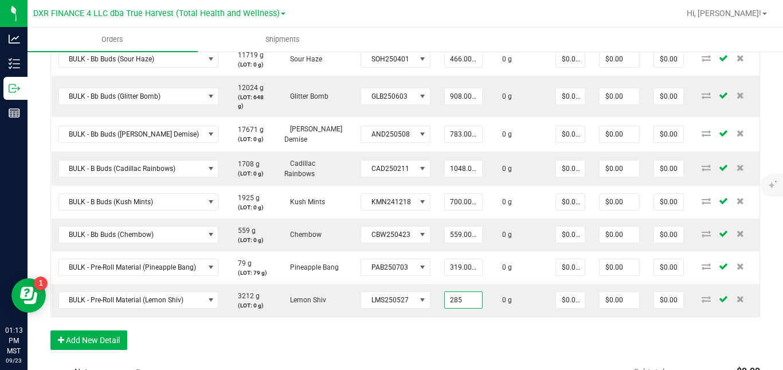
type input "285.0000 g"
click at [443, 336] on div "Order Details Print All Labels Item Sellable Strain Lot Number Qty Ordered Qty …" at bounding box center [404, 172] width 709 height 378
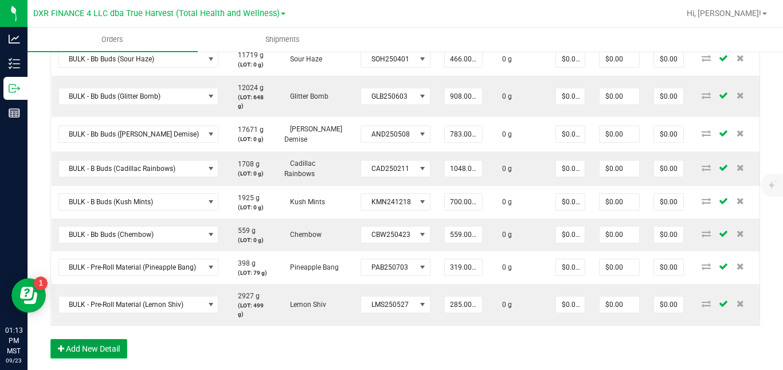
click at [109, 348] on button "Add New Detail" at bounding box center [88, 348] width 77 height 19
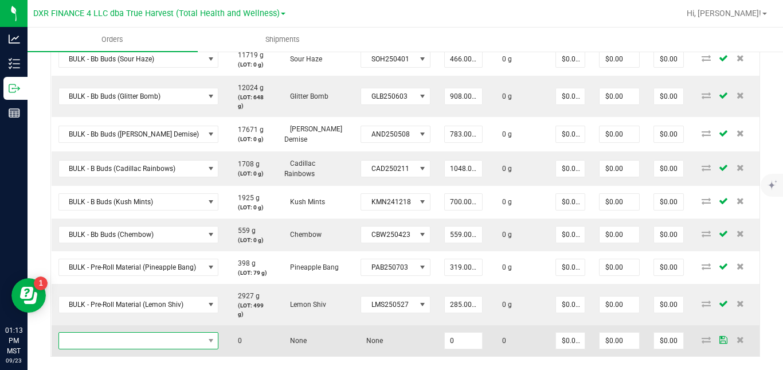
click at [123, 335] on span "NO DATA FOUND" at bounding box center [131, 340] width 145 height 16
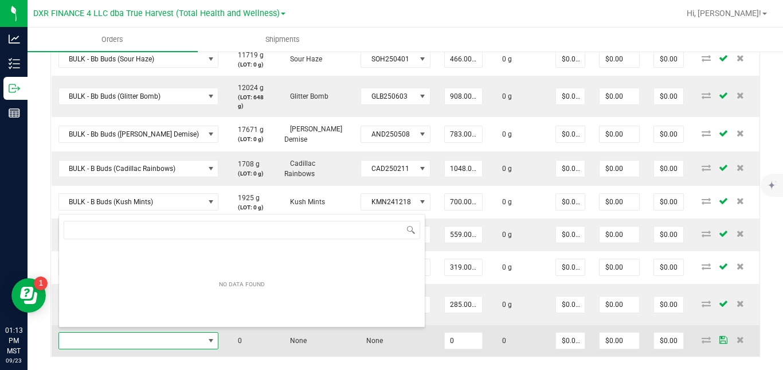
scroll to position [17, 157]
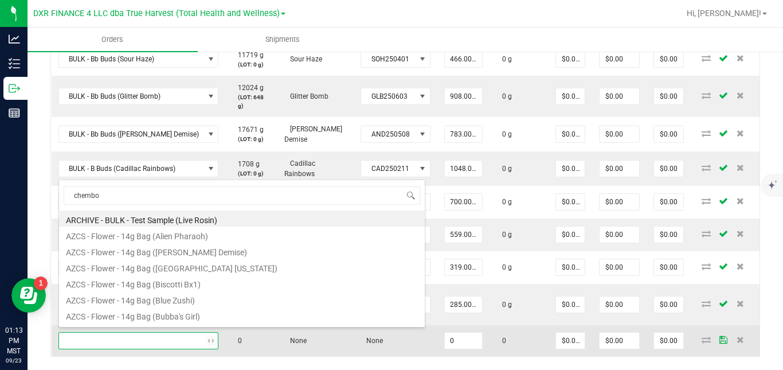
type input "chembow"
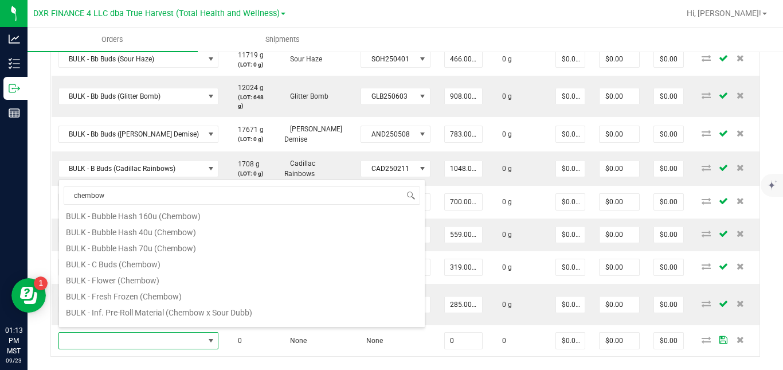
scroll to position [201, 0]
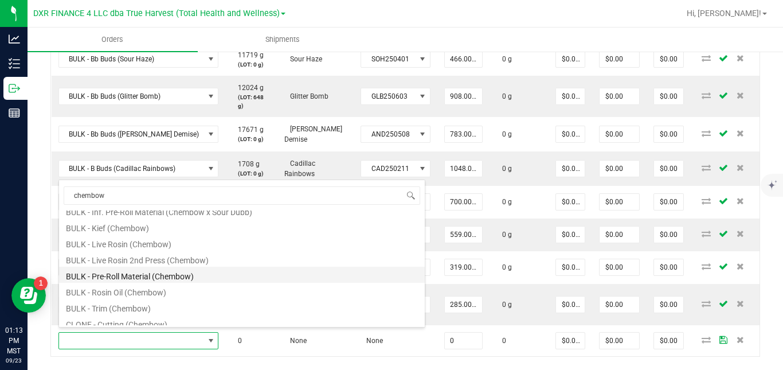
click at [266, 275] on li "BULK - Pre-Roll Material (Chembow)" at bounding box center [242, 274] width 366 height 16
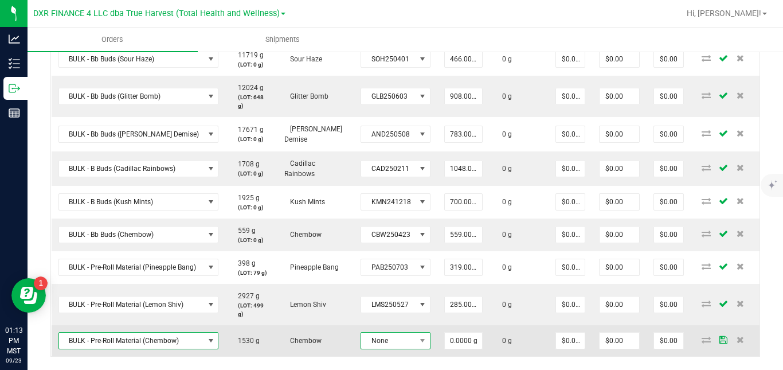
click at [375, 336] on span "None" at bounding box center [388, 340] width 54 height 16
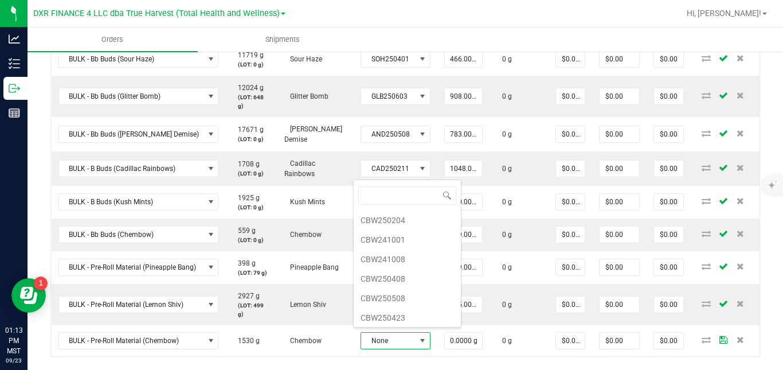
scroll to position [41, 0]
click at [396, 316] on li "CBW250423" at bounding box center [407, 314] width 107 height 19
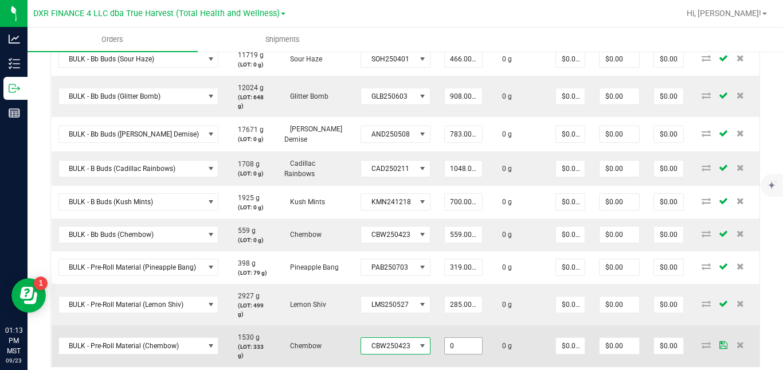
click at [453, 337] on input "0" at bounding box center [464, 345] width 38 height 16
type input "193.0000 g"
click at [489, 350] on td "0 g" at bounding box center [518, 345] width 59 height 41
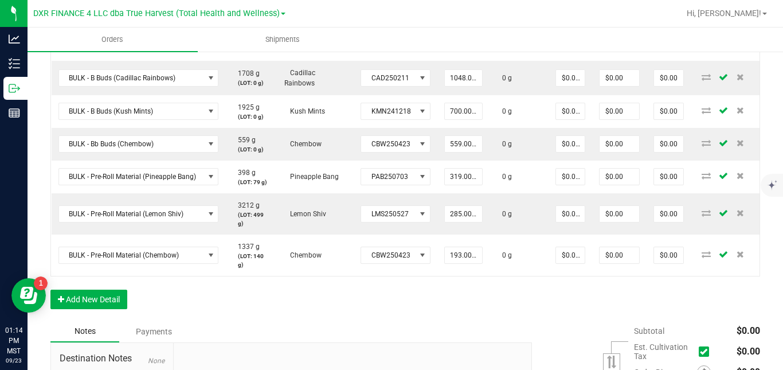
scroll to position [485, 0]
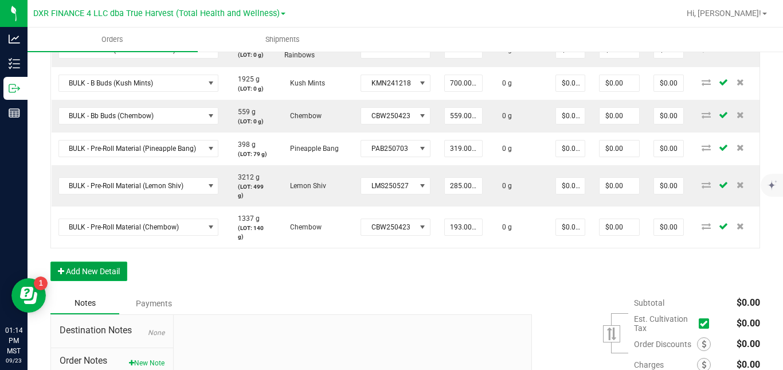
click at [118, 261] on button "Add New Detail" at bounding box center [88, 270] width 77 height 19
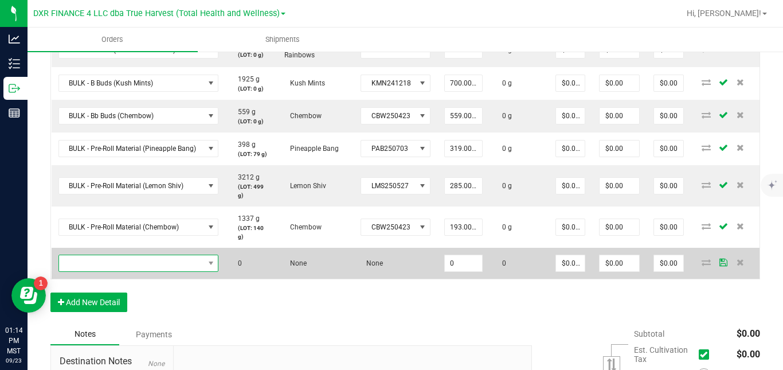
click at [136, 255] on span "NO DATA FOUND" at bounding box center [131, 263] width 145 height 16
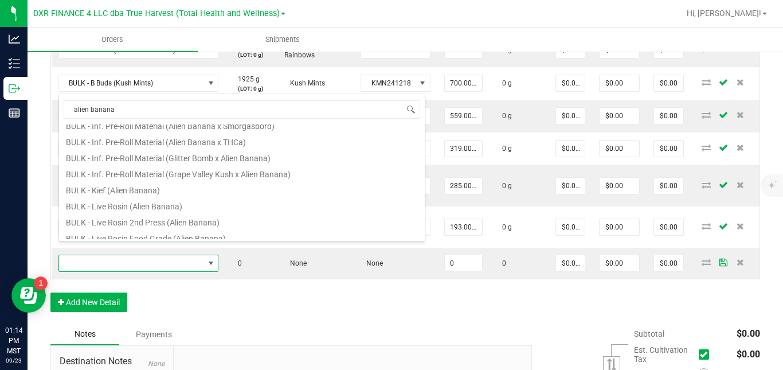
scroll to position [206, 0]
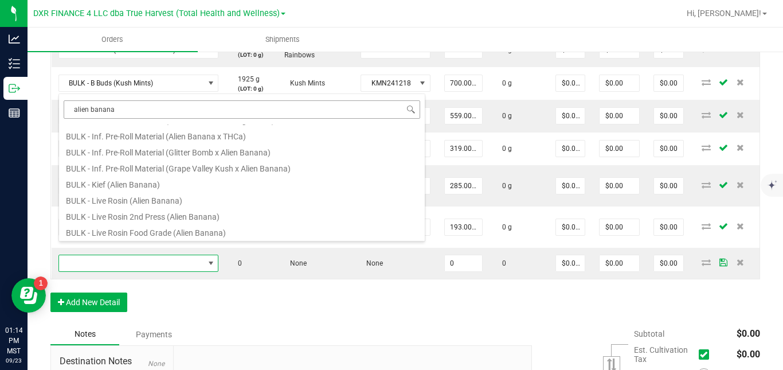
drag, startPoint x: 127, startPoint y: 104, endPoint x: 65, endPoint y: 109, distance: 61.5
click at [65, 109] on input "alien banana" at bounding box center [242, 109] width 356 height 18
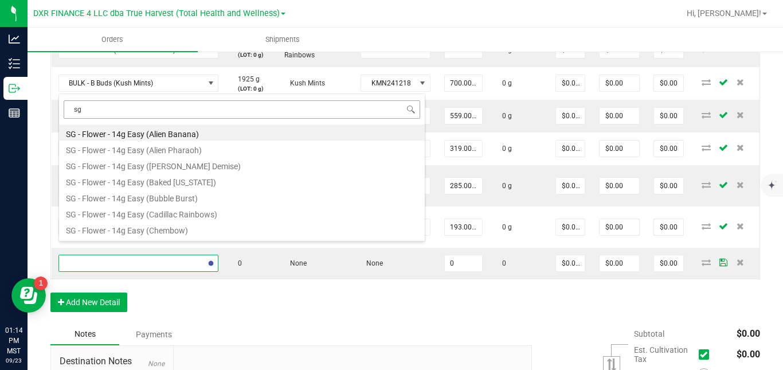
type input "s"
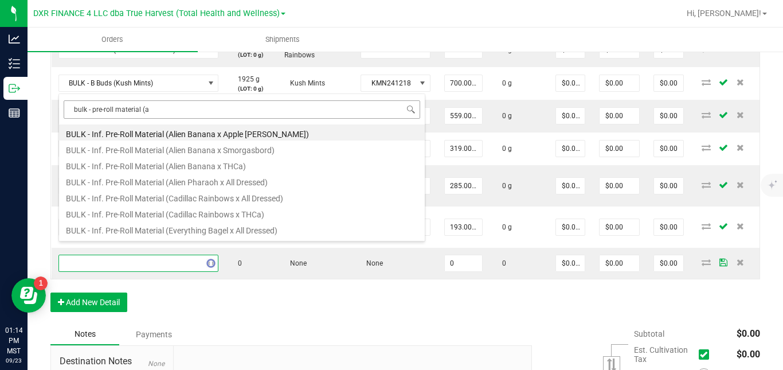
type input "bulk - pre-roll material (al"
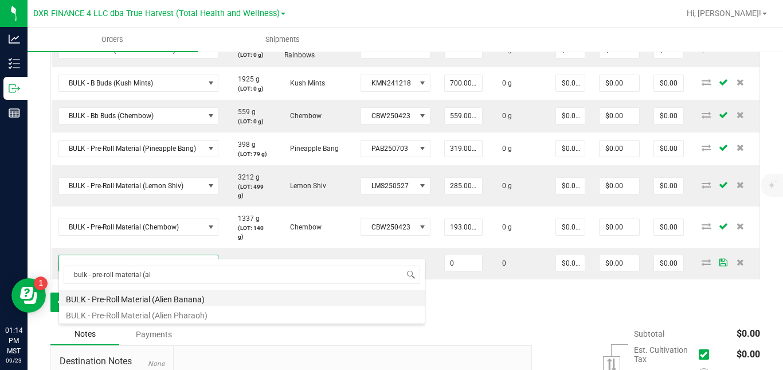
click at [155, 298] on li "BULK - Pre-Roll Material (Alien Banana)" at bounding box center [242, 297] width 366 height 16
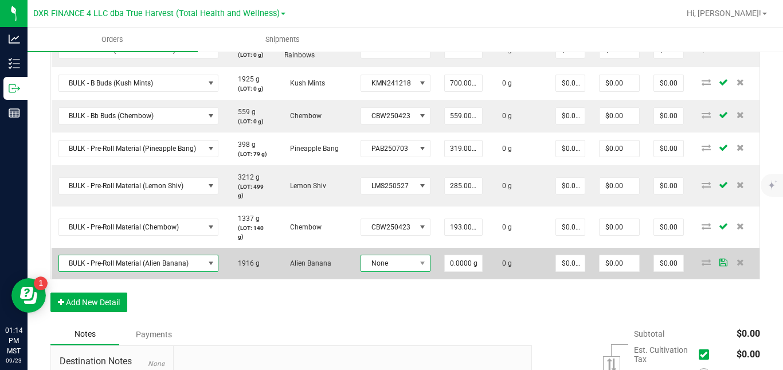
click at [372, 255] on span "None" at bounding box center [388, 263] width 54 height 16
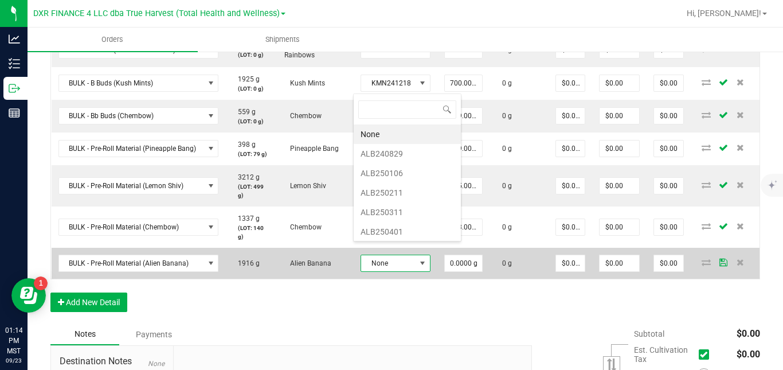
scroll to position [17, 68]
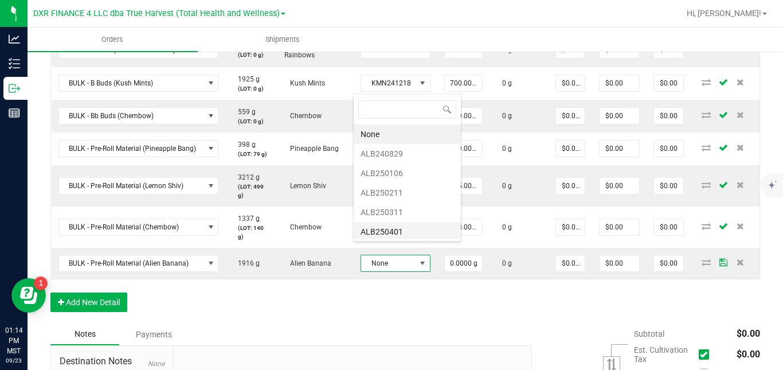
click at [391, 227] on li "ALB250401" at bounding box center [407, 231] width 107 height 19
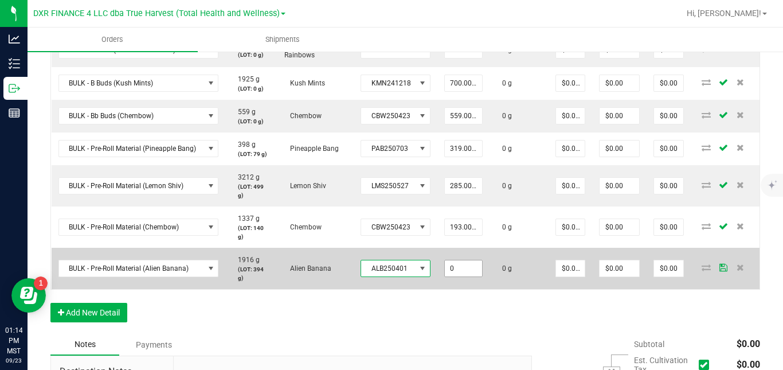
click at [453, 260] on input "0" at bounding box center [464, 268] width 38 height 16
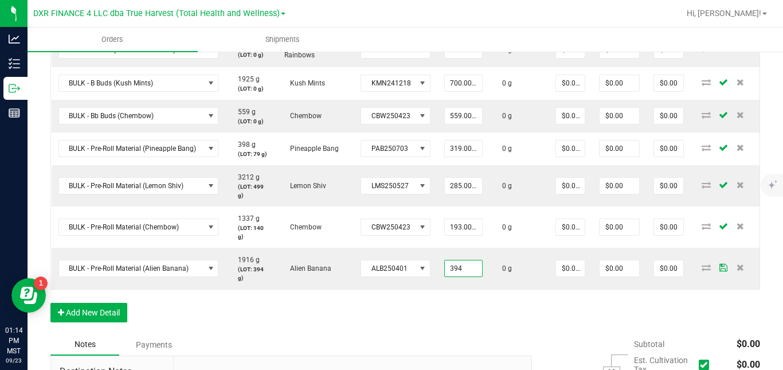
type input "394.0000 g"
click at [504, 282] on div "Order Details Print All Labels Item Sellable Strain Lot Number Qty Ordered Qty …" at bounding box center [404, 98] width 709 height 469
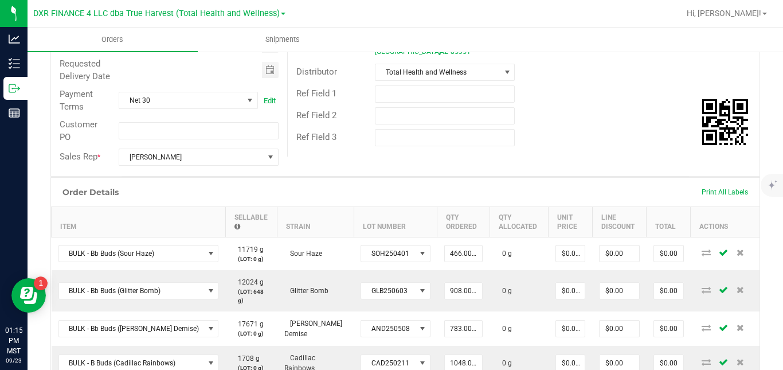
scroll to position [205, 0]
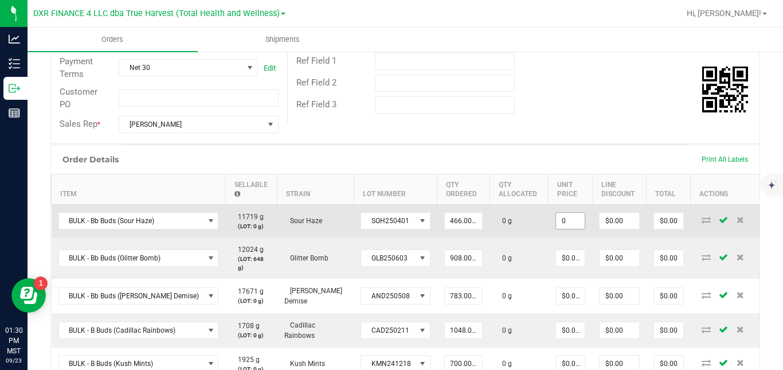
click at [560, 229] on input "0" at bounding box center [570, 221] width 29 height 16
type input "$0.77093"
type input "$359.25"
click at [532, 237] on td "0 g" at bounding box center [518, 220] width 59 height 33
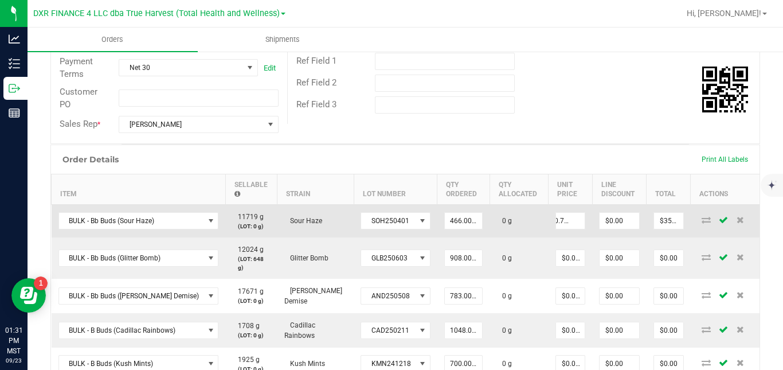
scroll to position [0, 0]
click at [566, 229] on input "0.7709251101" at bounding box center [570, 221] width 29 height 16
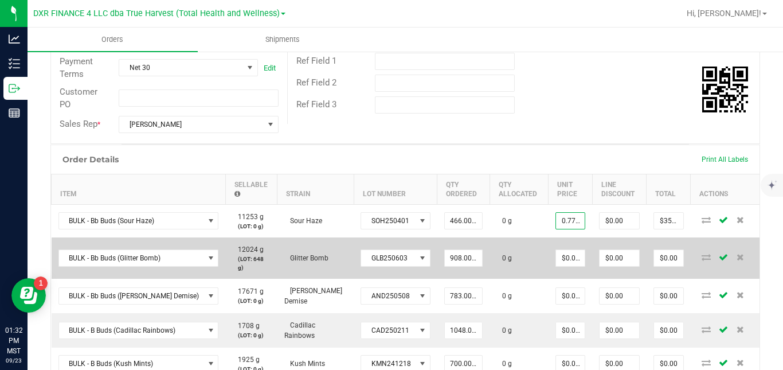
type input "$0.77093"
click at [518, 268] on td "0 g" at bounding box center [518, 257] width 59 height 41
click at [564, 265] on input "0" at bounding box center [570, 258] width 29 height 16
paste input ".7709251101"
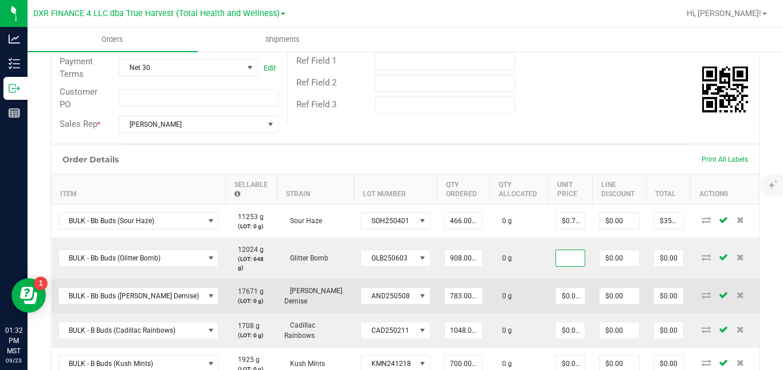
type input "$0.77093"
type input "$700.00"
click at [520, 295] on td "0 g" at bounding box center [518, 295] width 59 height 34
click at [558, 295] on input "0" at bounding box center [570, 296] width 29 height 16
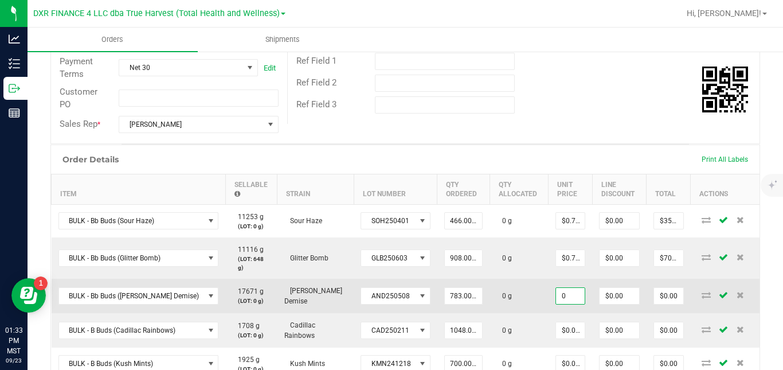
paste input ".7709251101"
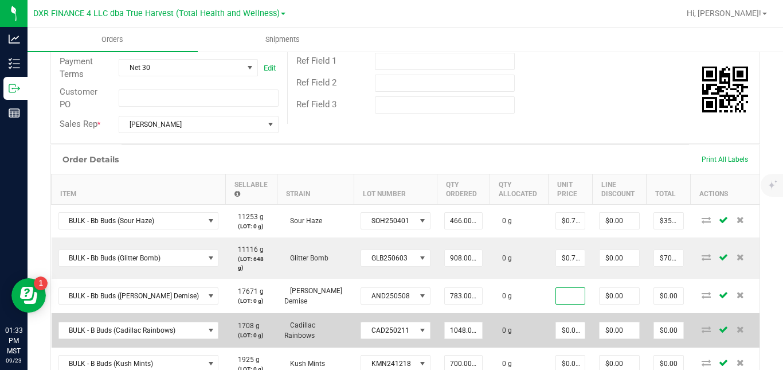
type input "$0.77093"
type input "$603.63"
click at [527, 323] on td "0 g" at bounding box center [518, 330] width 59 height 34
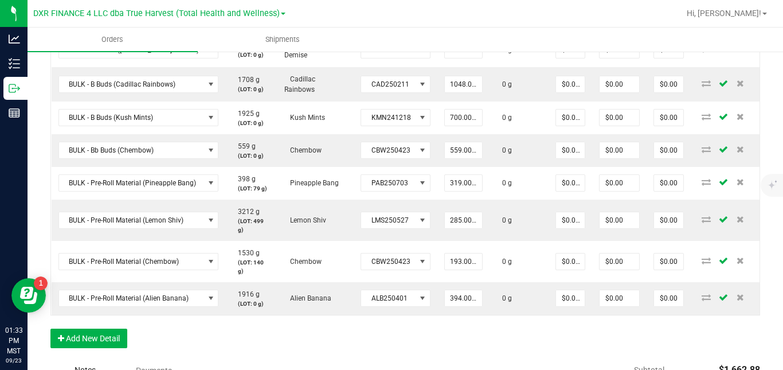
scroll to position [455, 0]
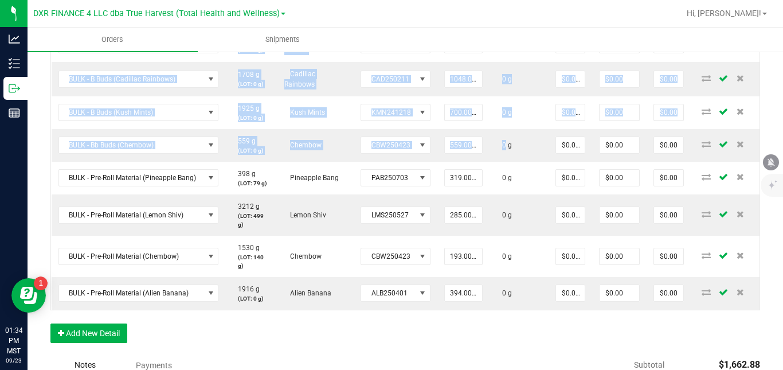
drag, startPoint x: 493, startPoint y: 154, endPoint x: 766, endPoint y: 226, distance: 282.8
click at [766, 226] on div "Back to Orders Order details Approved? Export PDF Done Editing Order # 00002473…" at bounding box center [405, 68] width 755 height 947
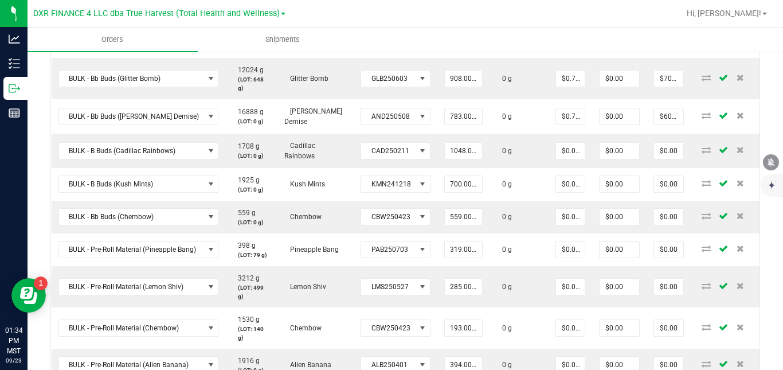
scroll to position [382, 0]
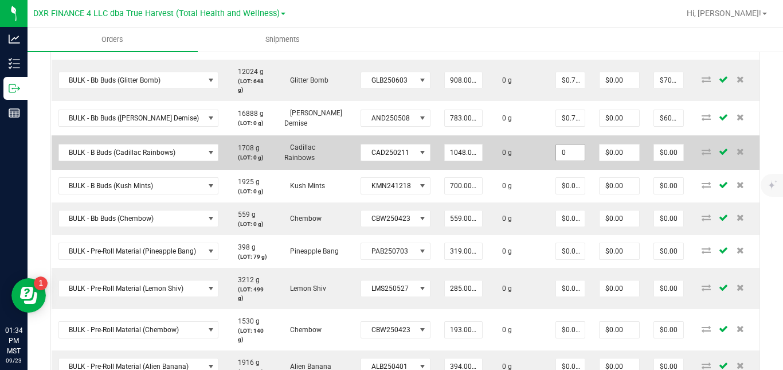
click at [567, 156] on input "0" at bounding box center [570, 152] width 29 height 16
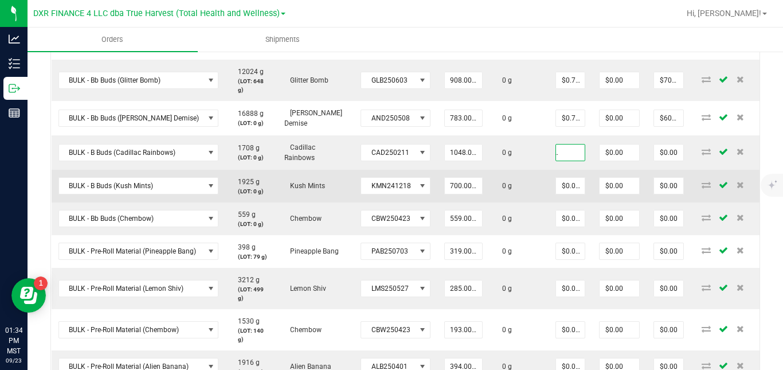
type input "$0.88106"
type input "$923.35"
click at [524, 178] on td "0 g" at bounding box center [518, 186] width 59 height 33
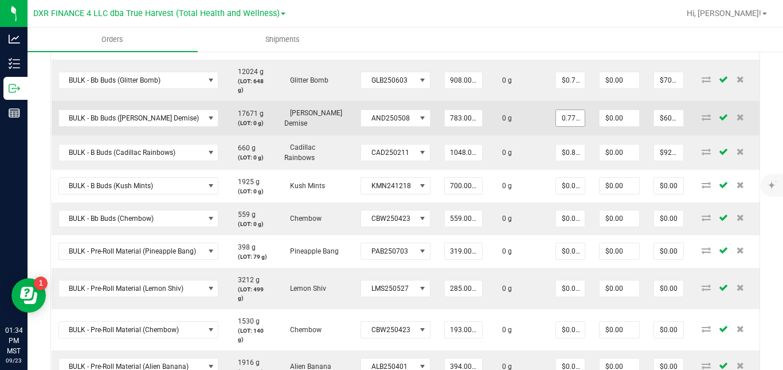
click at [563, 115] on input "0.7709251101" at bounding box center [570, 118] width 29 height 16
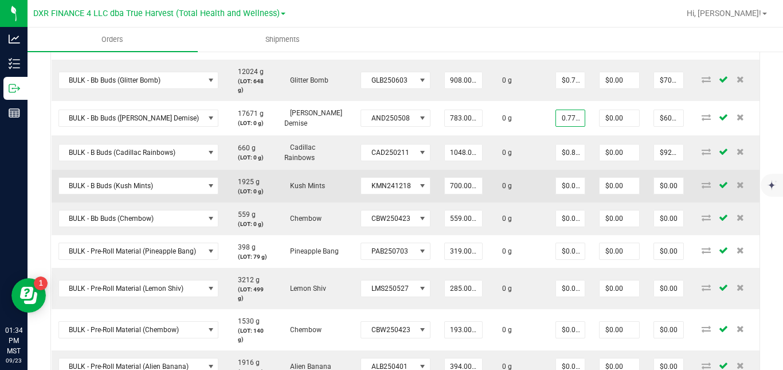
type input "$0.77093"
click at [531, 189] on td "0 g" at bounding box center [518, 186] width 59 height 33
click at [563, 190] on input "0" at bounding box center [570, 186] width 29 height 16
paste input ".7709251101"
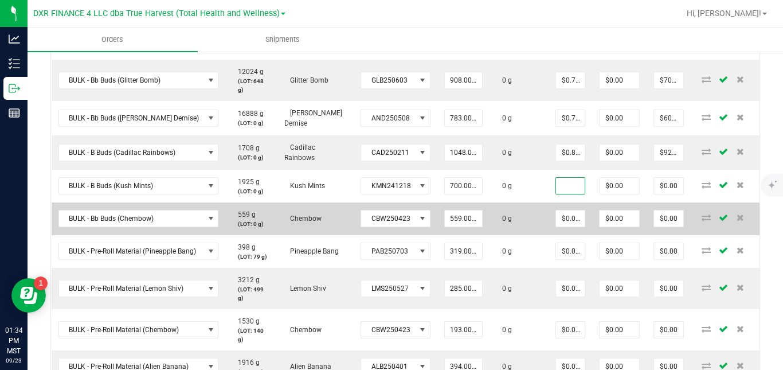
type input "$0.77093"
type input "$539.65"
click at [523, 215] on td "0 g" at bounding box center [518, 218] width 59 height 33
click at [564, 223] on input "0" at bounding box center [570, 218] width 29 height 16
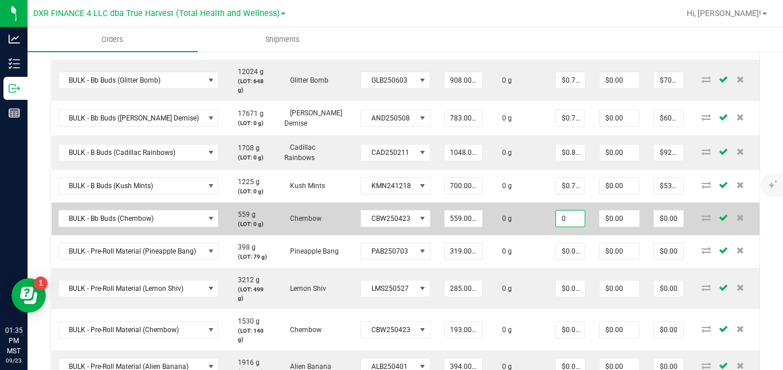
paste input ".7709251101"
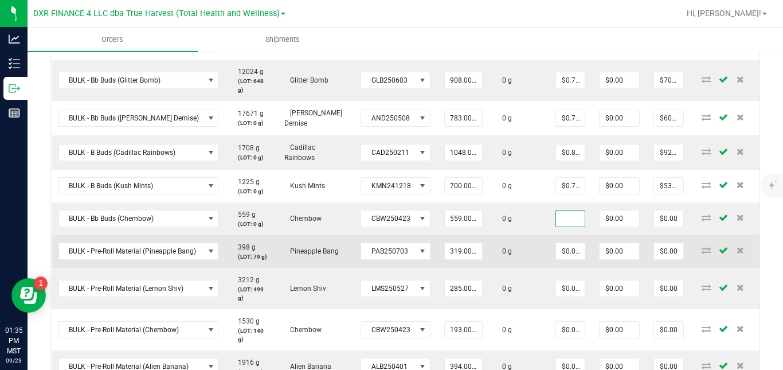
type input "$0.77093"
type input "$430.95"
click at [517, 255] on td "0 g" at bounding box center [518, 251] width 59 height 33
click at [564, 256] on input "0" at bounding box center [570, 251] width 29 height 16
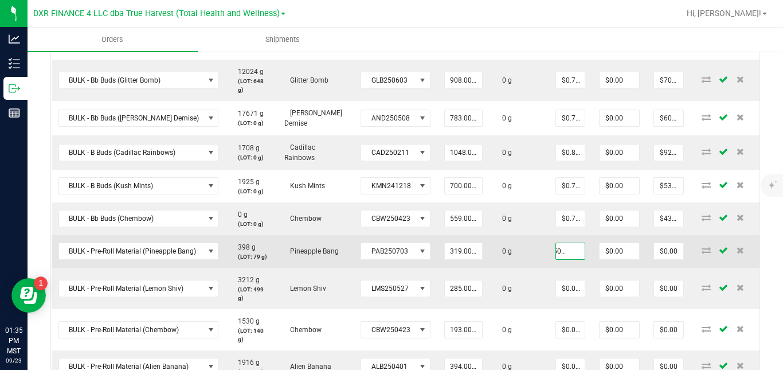
scroll to position [0, 18]
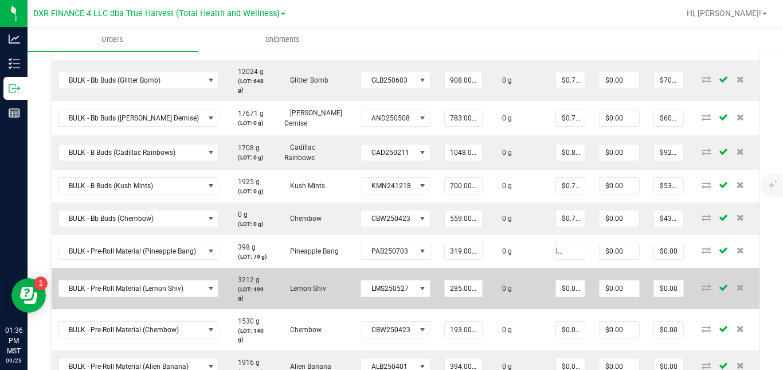
type input "$0.55066"
type input "$175.66"
click at [523, 274] on td "0 g" at bounding box center [518, 288] width 59 height 41
click at [561, 292] on input "0" at bounding box center [570, 288] width 29 height 16
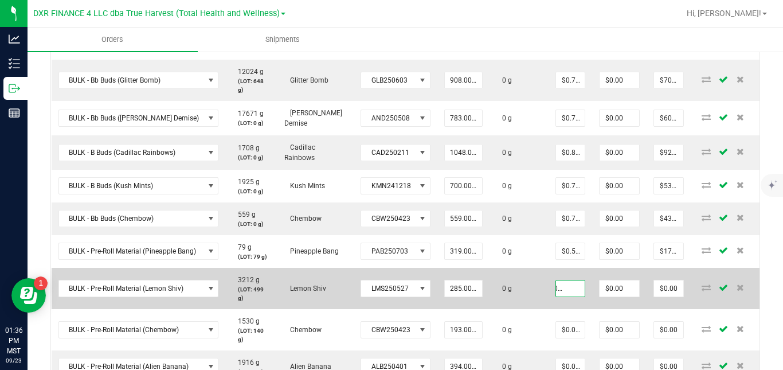
scroll to position [0, 22]
type input "$0.44053"
type input "$125.55"
click at [531, 300] on td "0 g" at bounding box center [518, 288] width 59 height 41
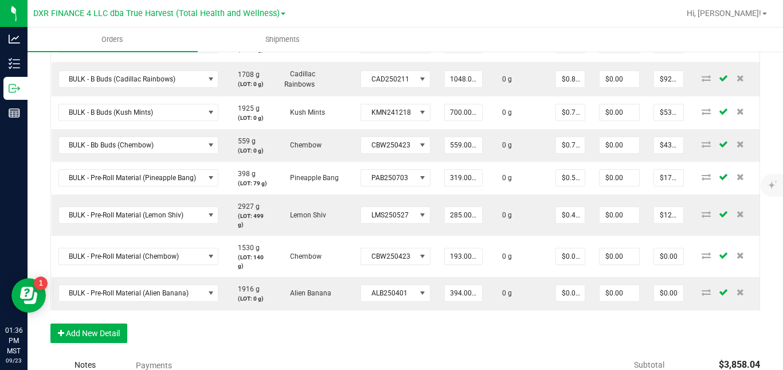
scroll to position [457, 0]
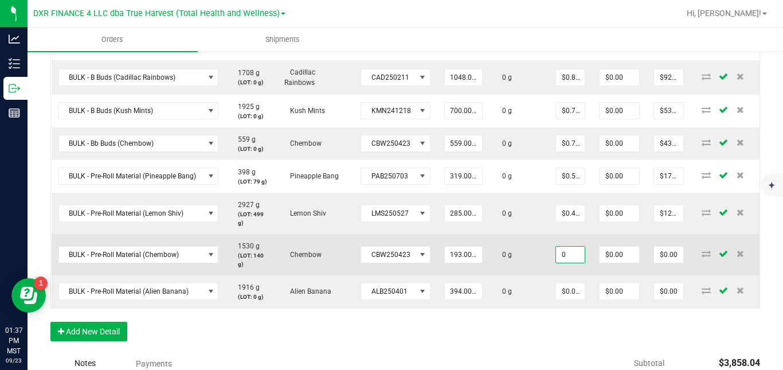
click at [556, 247] on input "0" at bounding box center [570, 254] width 29 height 16
paste input ".7709251101"
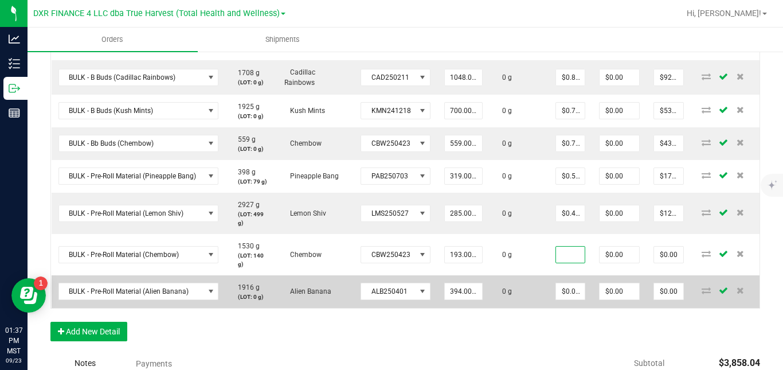
type input "$0.77093"
type input "$148.79"
click at [523, 278] on td "0 g" at bounding box center [518, 291] width 59 height 33
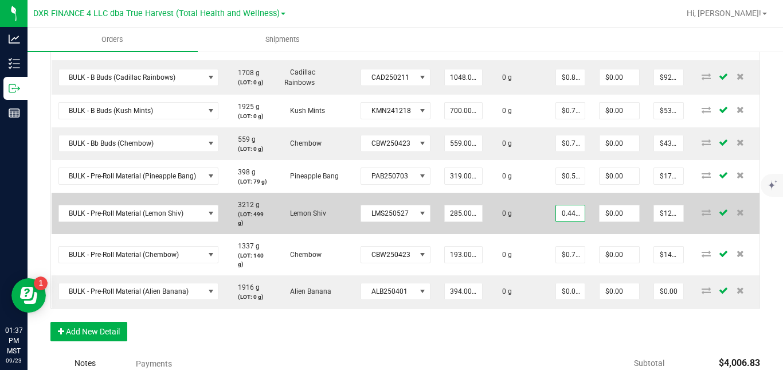
click at [568, 212] on input "0.4405286344" at bounding box center [570, 213] width 29 height 16
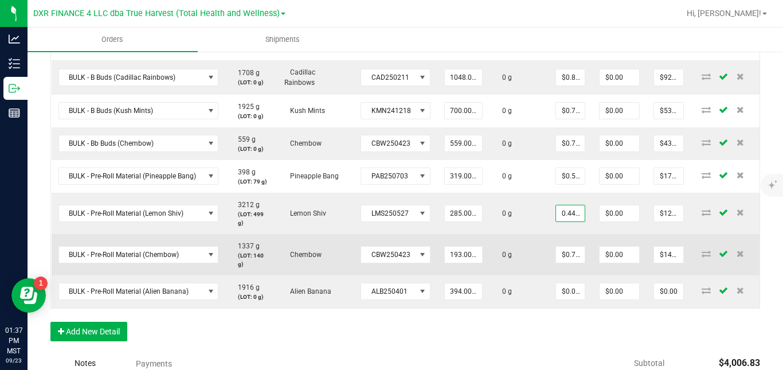
type input "$0.44053"
click at [519, 248] on td "0 g" at bounding box center [518, 254] width 59 height 41
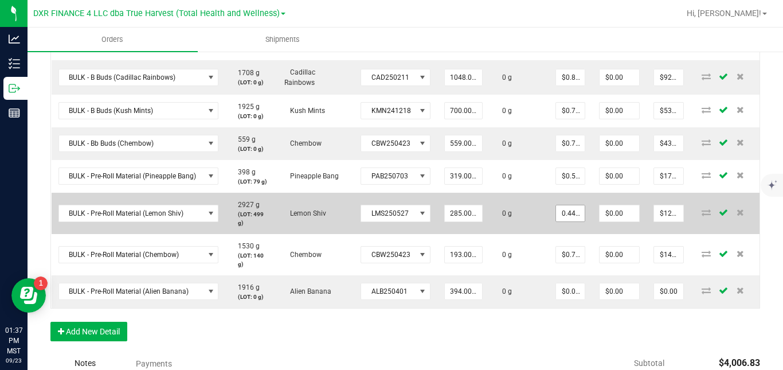
click at [566, 211] on input "0.4405286344" at bounding box center [570, 213] width 29 height 16
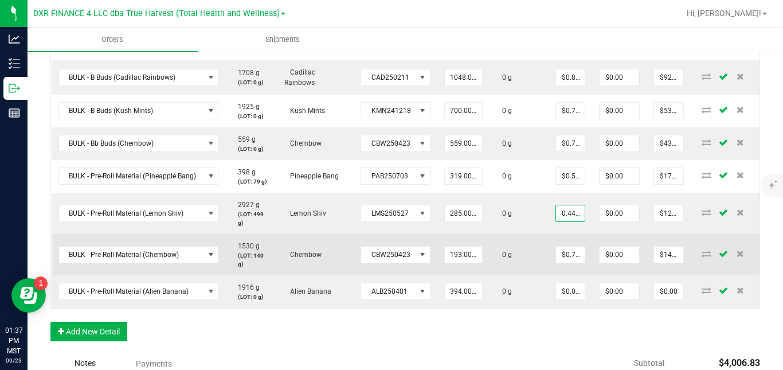
type input "$0.44053"
click at [530, 242] on td "0 g" at bounding box center [518, 254] width 59 height 41
click at [568, 246] on input "0.7709251101" at bounding box center [570, 254] width 29 height 16
paste input "4405286344"
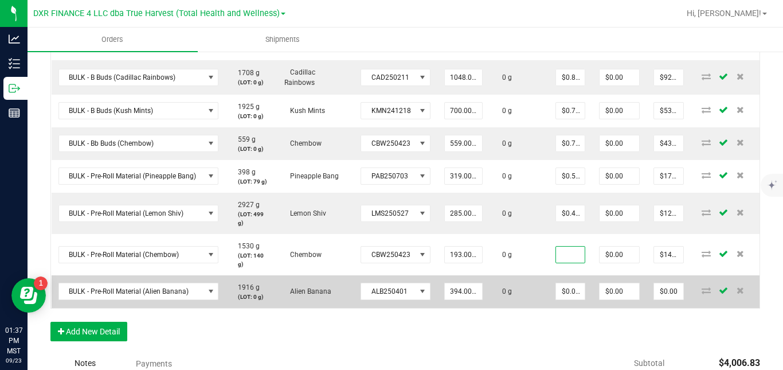
type input "$0.44053"
type input "$85.02"
click at [524, 275] on td "0 g" at bounding box center [518, 291] width 59 height 33
click at [567, 283] on input "0" at bounding box center [570, 291] width 29 height 16
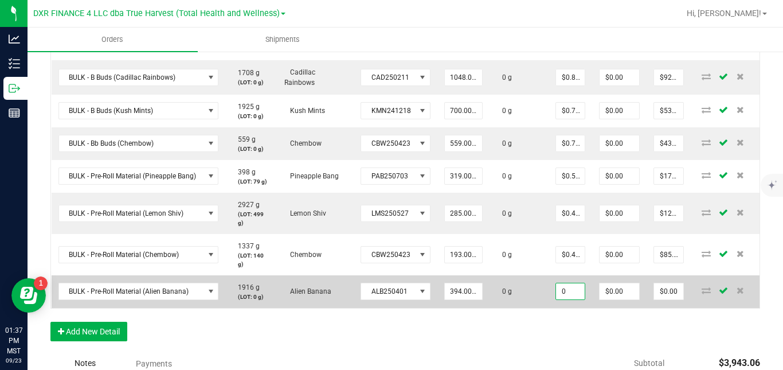
paste input ".4405286344"
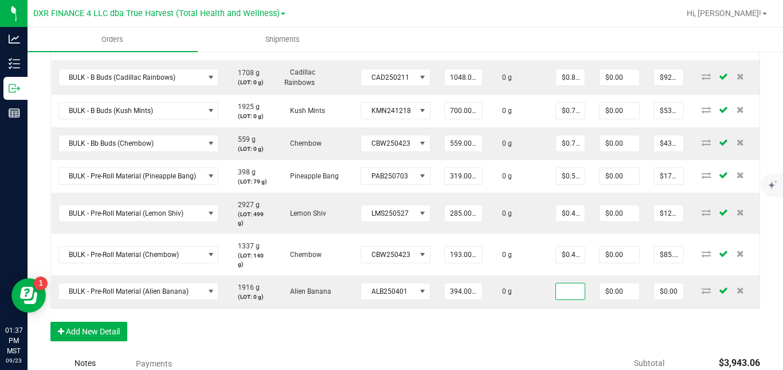
type input "$0.44053"
type input "$173.57"
click at [544, 301] on div "Order Details Print All Labels Item Sellable Strain Lot Number Qty Ordered Qty …" at bounding box center [404, 122] width 709 height 461
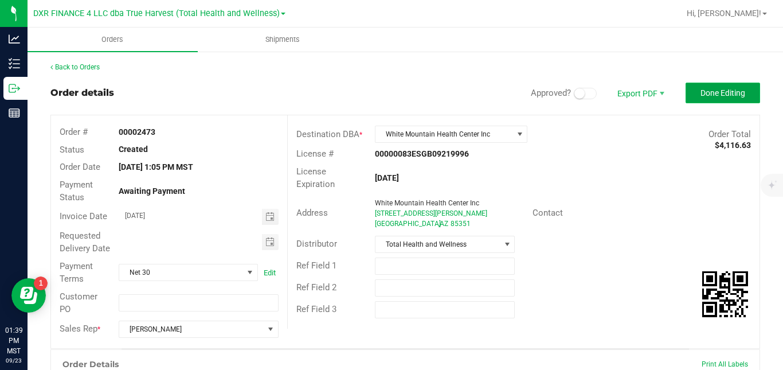
click at [724, 91] on span "Done Editing" at bounding box center [722, 92] width 45 height 9
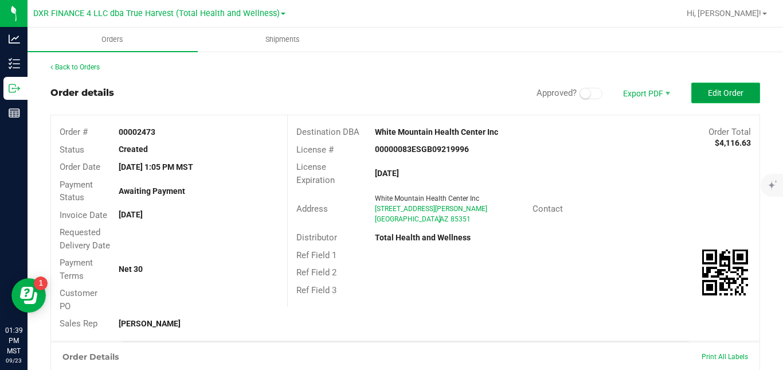
click at [709, 92] on span "Edit Order" at bounding box center [726, 92] width 36 height 9
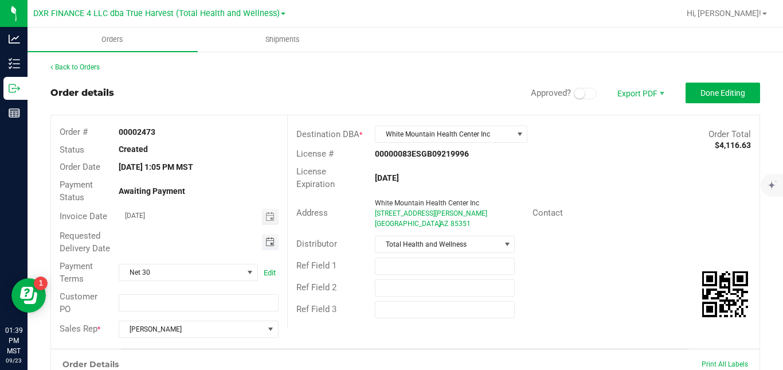
click at [265, 244] on span "Toggle calendar" at bounding box center [269, 241] width 9 height 9
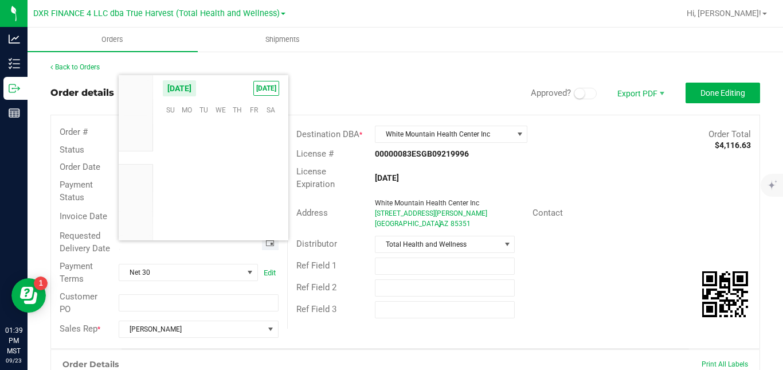
scroll to position [185816, 0]
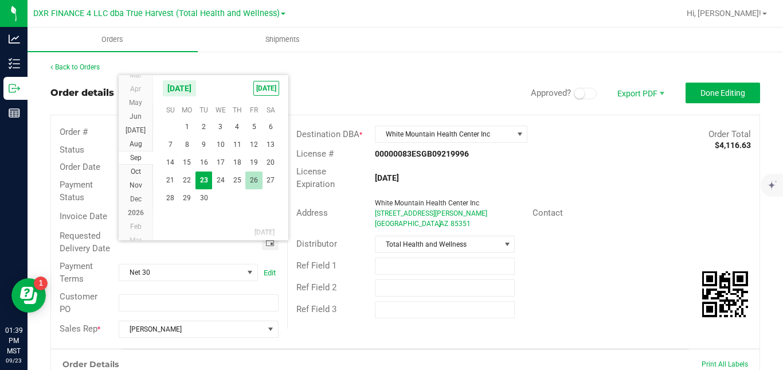
click at [252, 182] on span "26" at bounding box center [253, 180] width 17 height 18
type input "[DATE]"
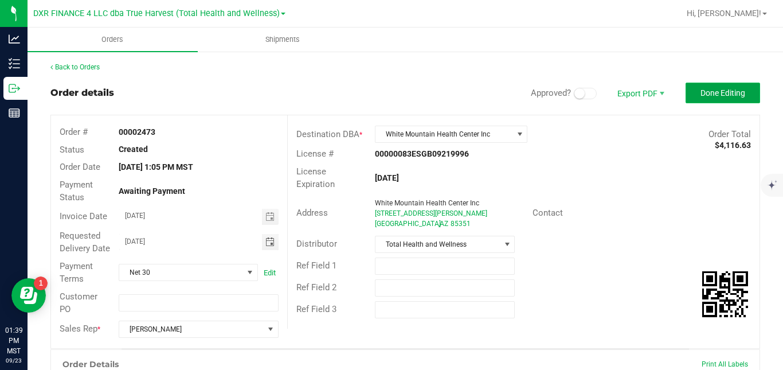
click at [710, 98] on button "Done Editing" at bounding box center [722, 93] width 74 height 21
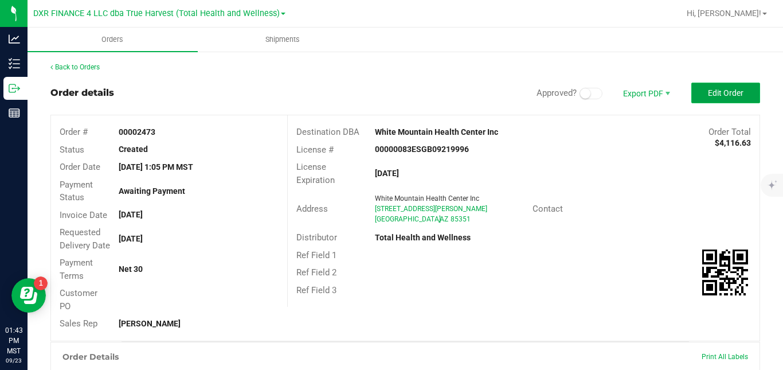
click at [708, 95] on span "Edit Order" at bounding box center [726, 92] width 36 height 9
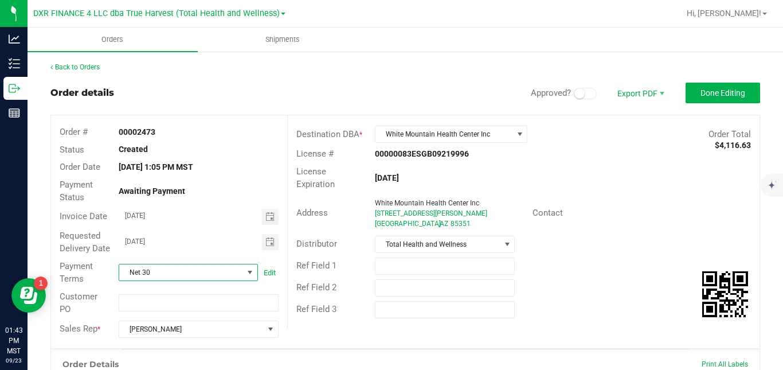
click at [245, 277] on span at bounding box center [249, 272] width 9 height 9
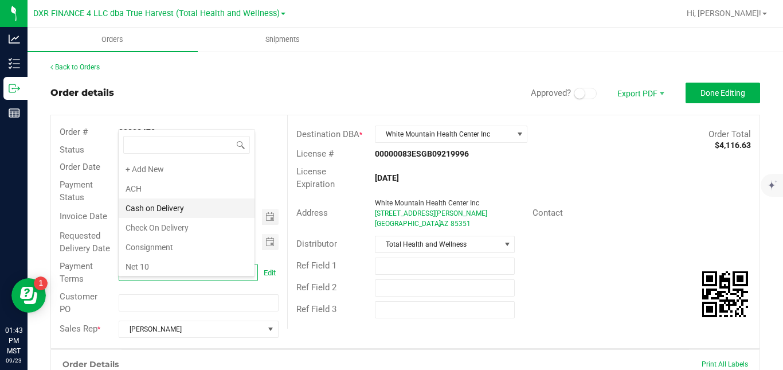
click at [205, 209] on li "Cash on Delivery" at bounding box center [187, 207] width 136 height 19
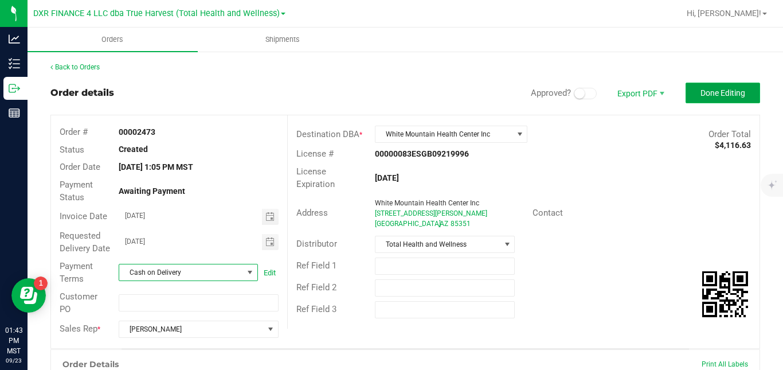
click at [708, 95] on span "Done Editing" at bounding box center [722, 92] width 45 height 9
